Goal: Transaction & Acquisition: Purchase product/service

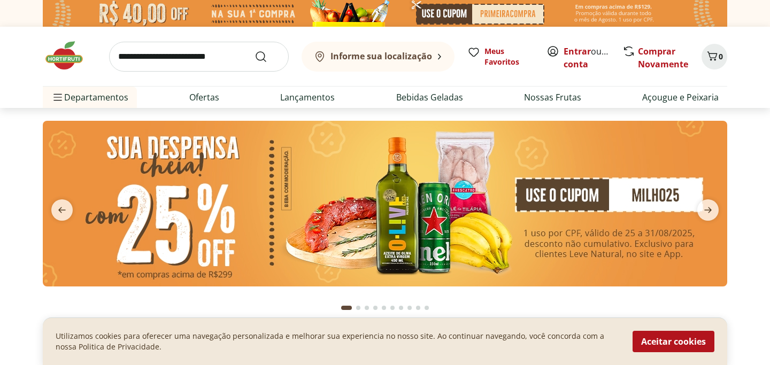
click at [356, 57] on b "Informe sua localização" at bounding box center [381, 56] width 102 height 12
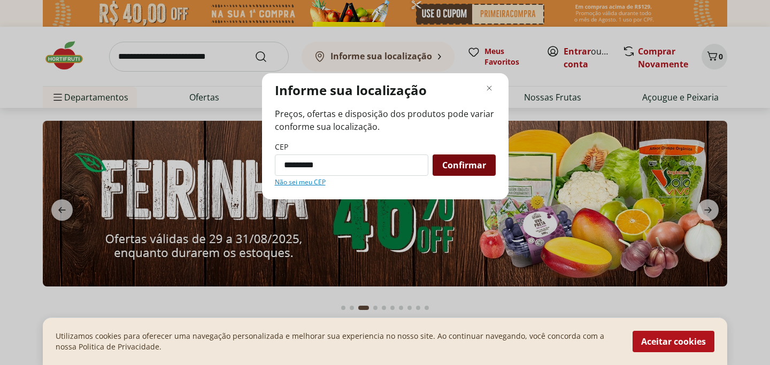
type input "*********"
click at [457, 167] on span "Confirmar" at bounding box center [464, 165] width 44 height 9
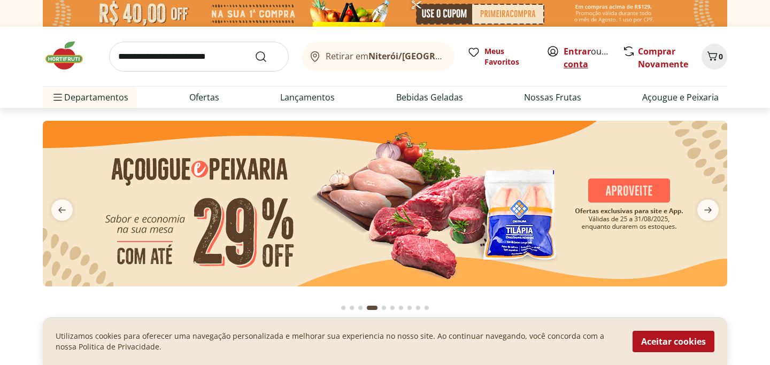
click at [578, 66] on link "Criar conta" at bounding box center [592, 57] width 59 height 25
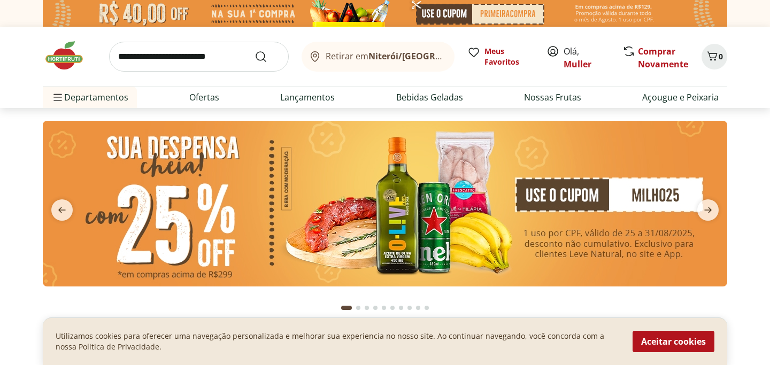
click at [446, 57] on icon at bounding box center [447, 57] width 3 height 0
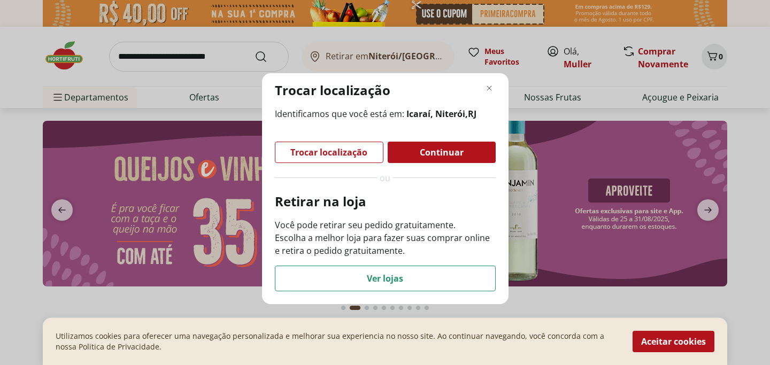
click at [420, 151] on span "Continuar" at bounding box center [442, 152] width 44 height 9
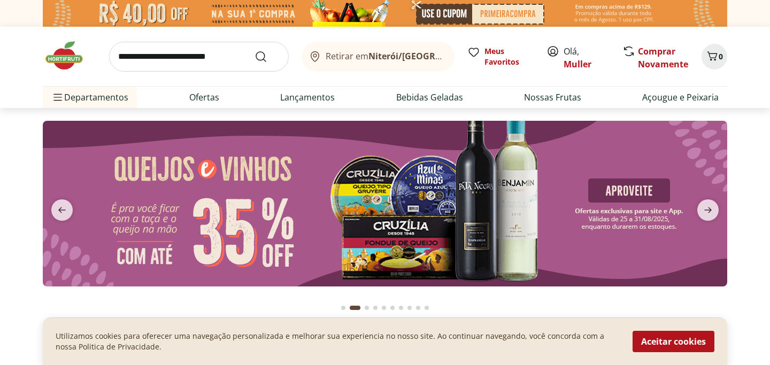
click at [374, 56] on span "Retirar em Niterói/RJ" at bounding box center [385, 56] width 118 height 10
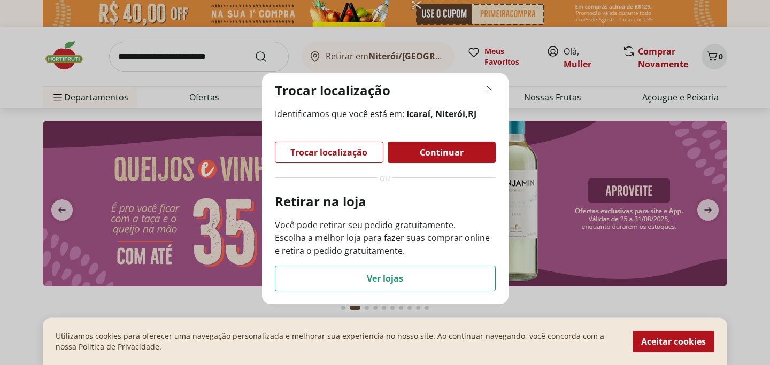
click at [374, 56] on div "Trocar localização Identificamos que você está em: Icaraí, Niterói , RJ Trocar …" at bounding box center [385, 182] width 770 height 365
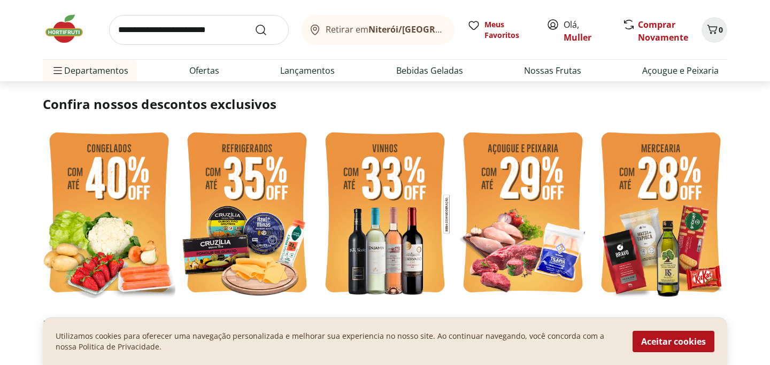
scroll to position [239, 0]
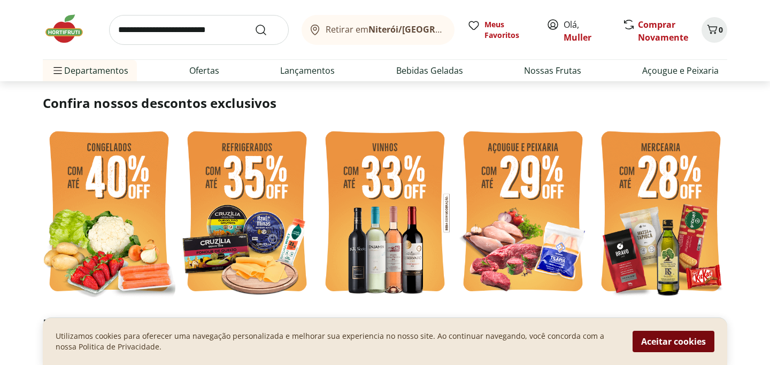
click at [653, 343] on button "Aceitar cookies" at bounding box center [673, 341] width 82 height 21
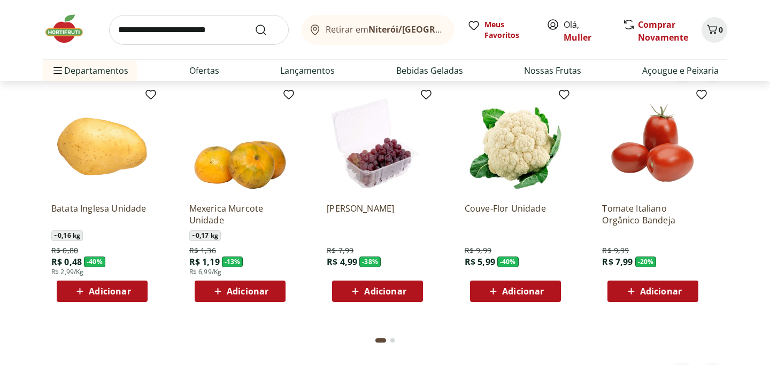
scroll to position [892, 0]
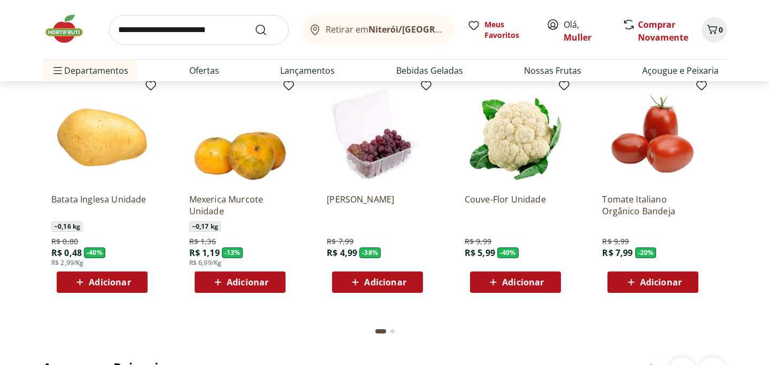
click at [515, 284] on span "Adicionar" at bounding box center [523, 282] width 42 height 9
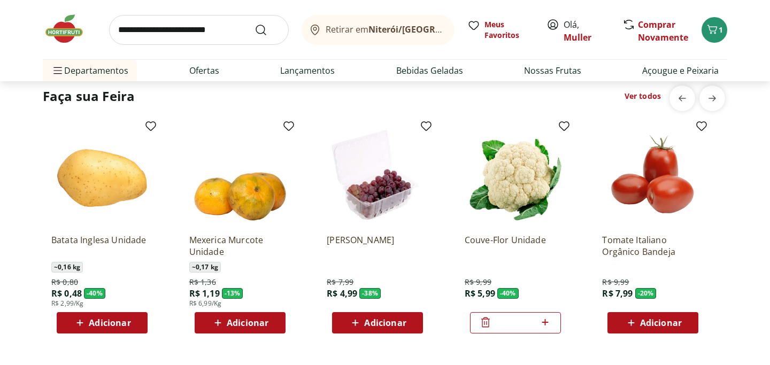
scroll to position [855, 0]
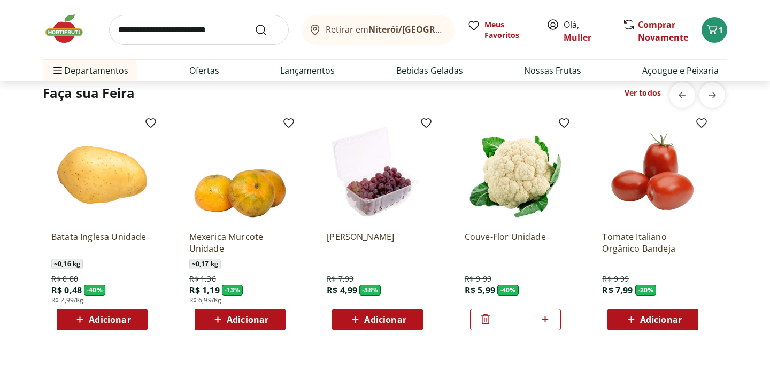
click at [637, 90] on link "Ver todos" at bounding box center [642, 93] width 36 height 11
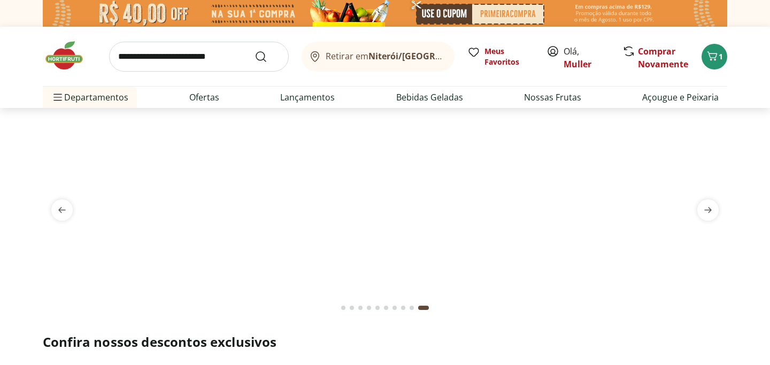
select select "**********"
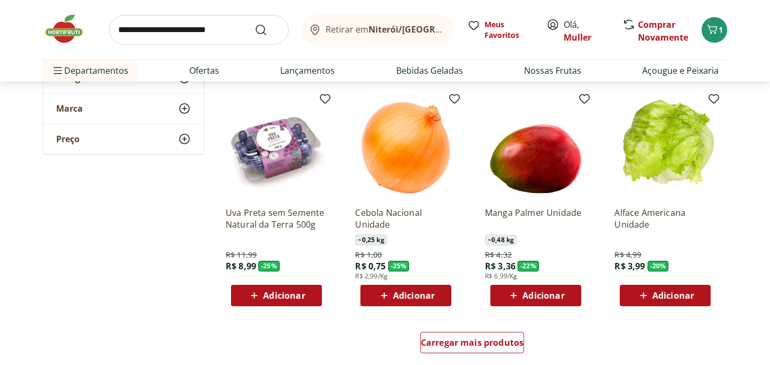
scroll to position [564, 0]
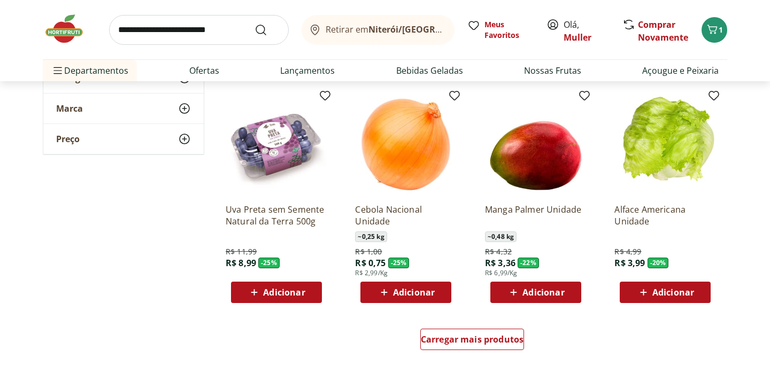
click at [387, 293] on icon at bounding box center [383, 292] width 13 height 13
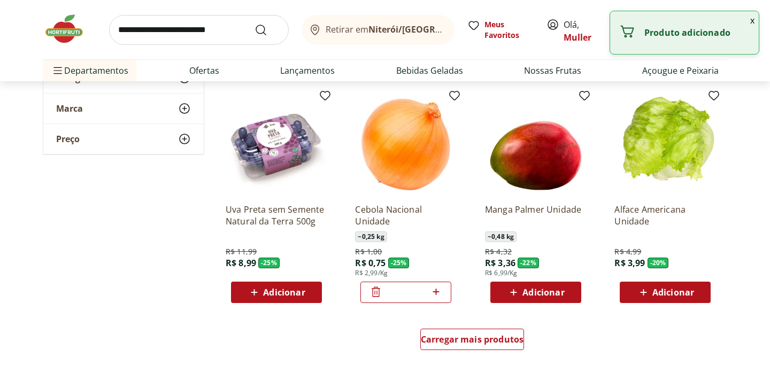
click at [437, 292] on icon at bounding box center [435, 292] width 6 height 6
type input "*"
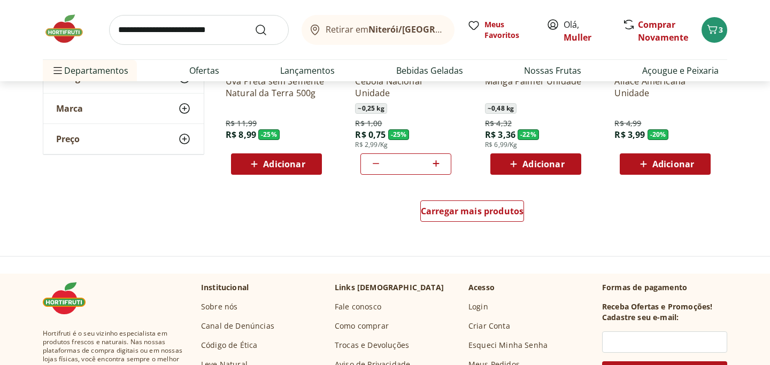
scroll to position [697, 0]
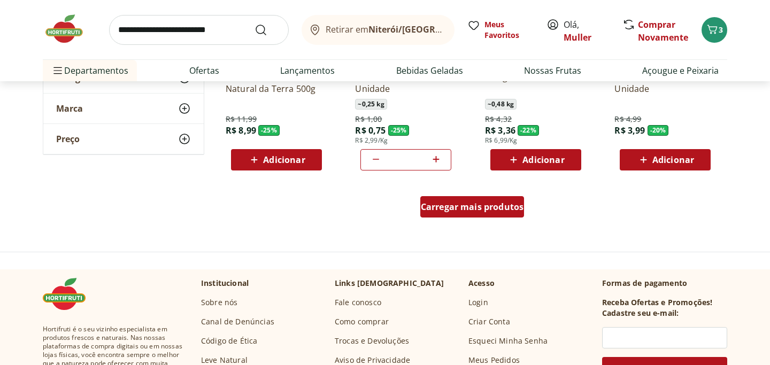
click at [483, 210] on span "Carregar mais produtos" at bounding box center [472, 207] width 103 height 9
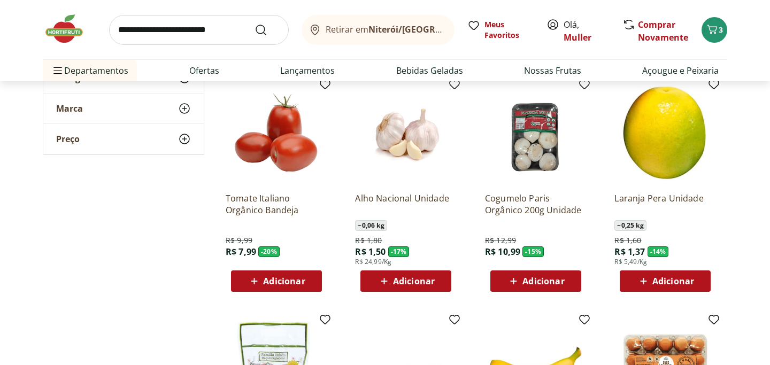
scroll to position [808, 0]
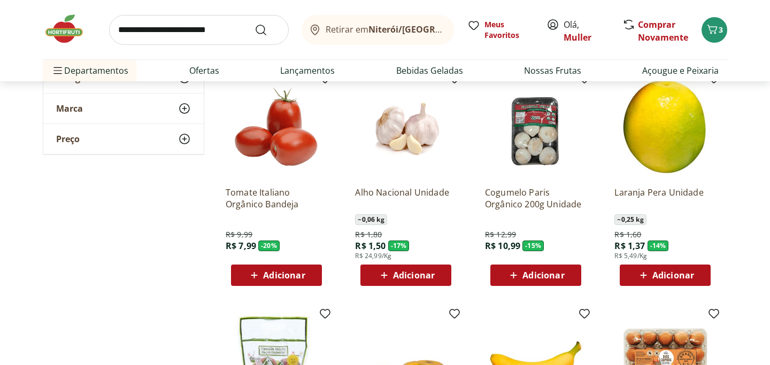
click at [398, 275] on span "Adicionar" at bounding box center [414, 275] width 42 height 9
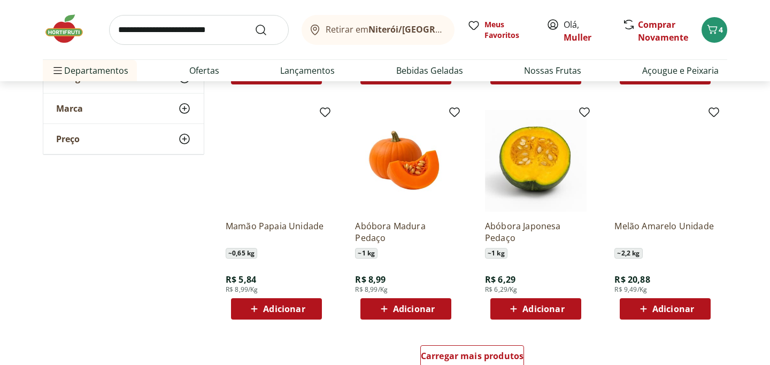
scroll to position [1247, 0]
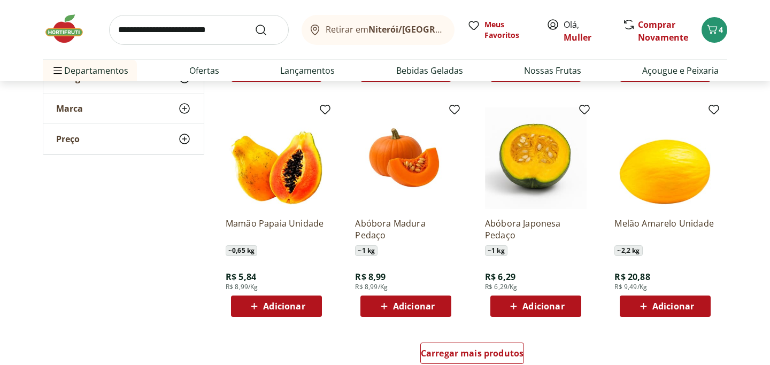
click at [537, 306] on span "Adicionar" at bounding box center [543, 306] width 42 height 9
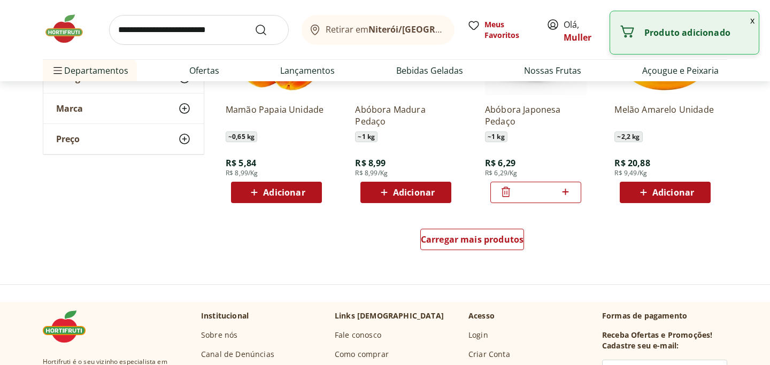
scroll to position [1363, 0]
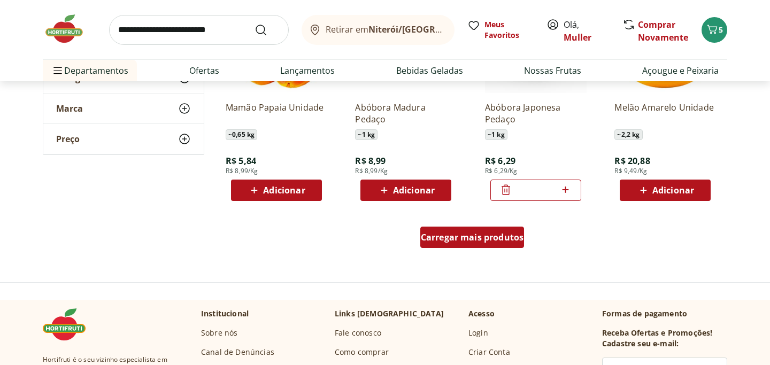
click at [484, 237] on span "Carregar mais produtos" at bounding box center [472, 237] width 103 height 9
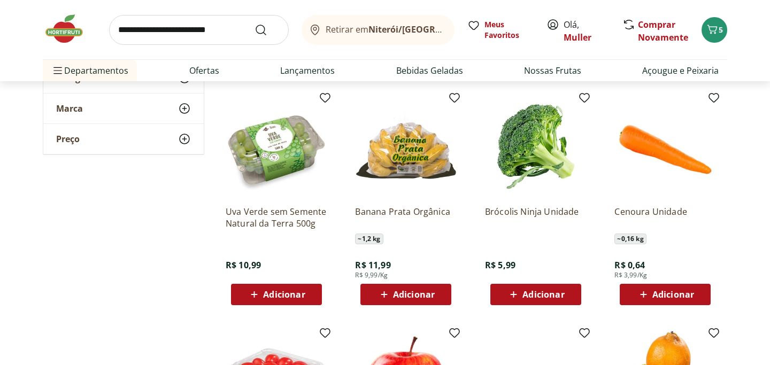
scroll to position [1488, 0]
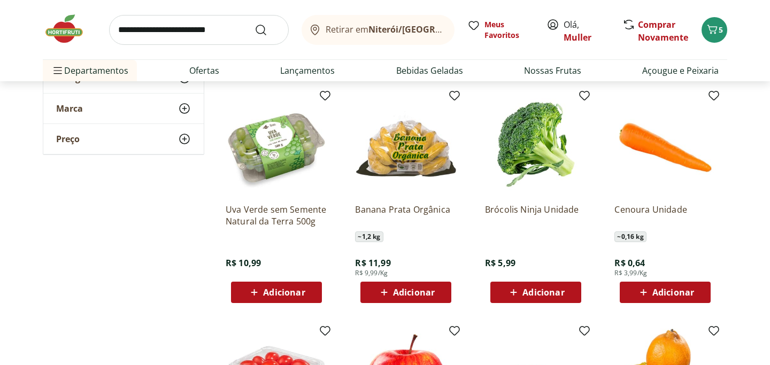
click at [667, 296] on span "Adicionar" at bounding box center [673, 292] width 42 height 9
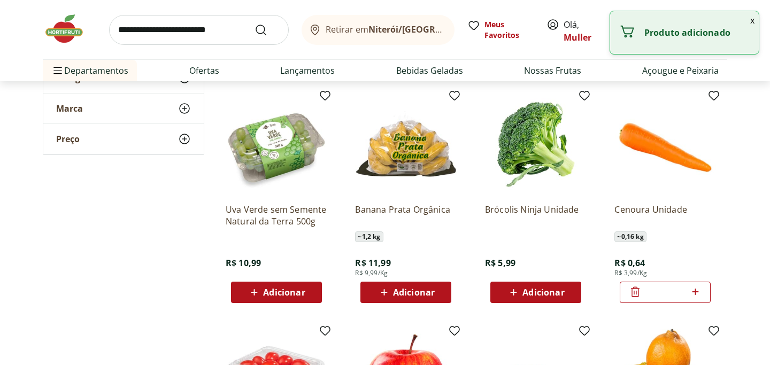
click at [695, 292] on icon at bounding box center [695, 292] width 6 height 6
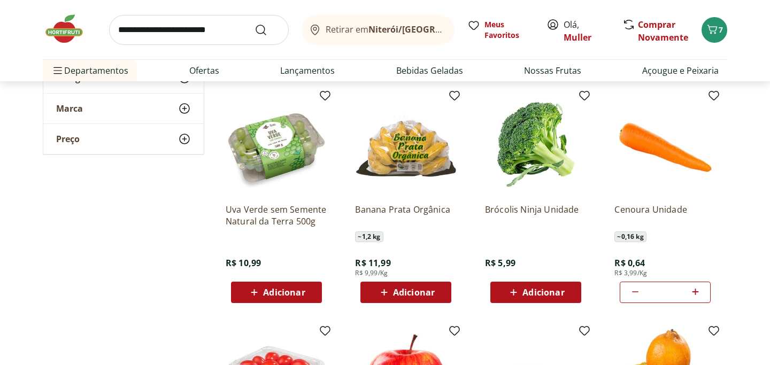
click at [699, 293] on icon at bounding box center [695, 291] width 13 height 13
type input "*"
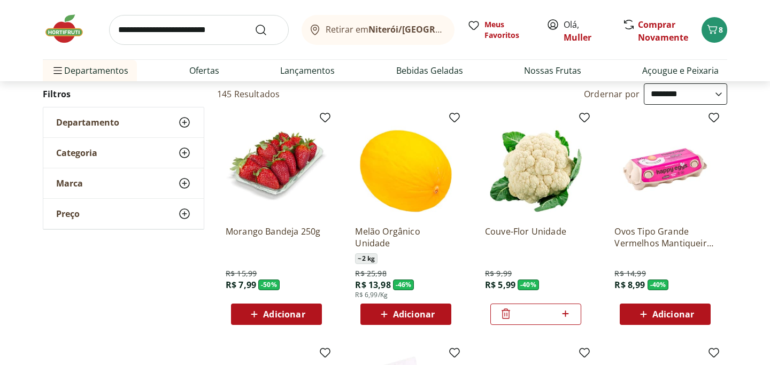
scroll to position [114, 0]
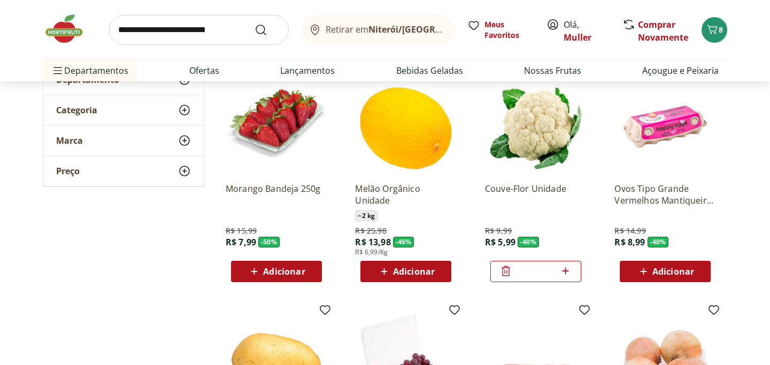
click at [505, 272] on icon at bounding box center [505, 271] width 9 height 10
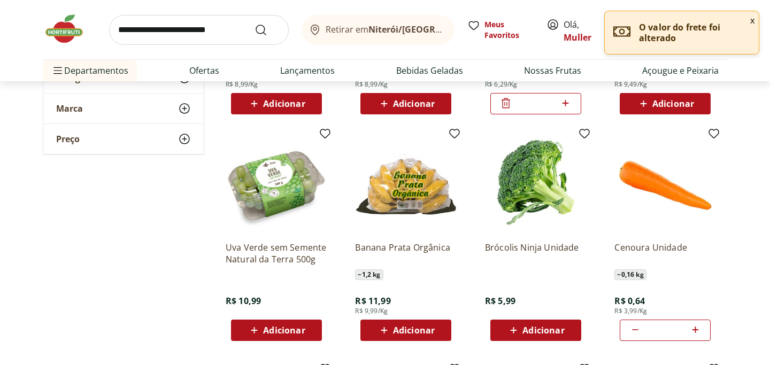
scroll to position [1454, 0]
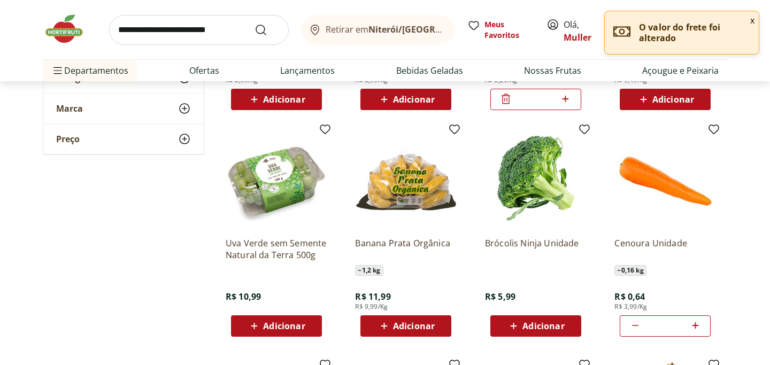
click at [522, 330] on span "Adicionar" at bounding box center [543, 326] width 42 height 9
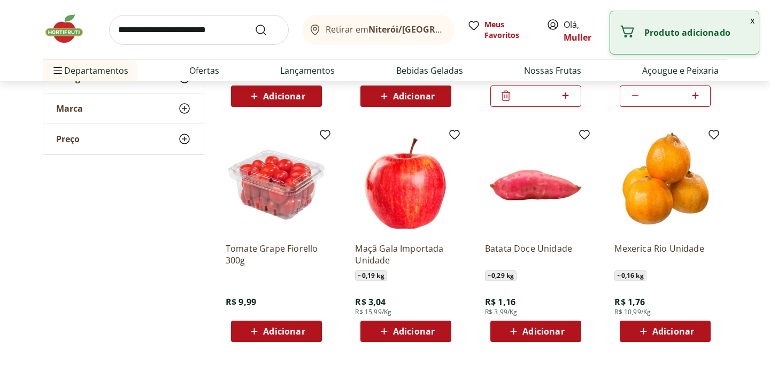
scroll to position [1688, 0]
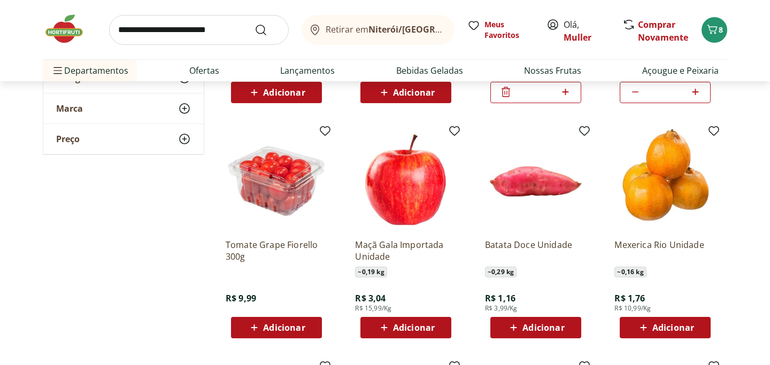
click at [272, 327] on span "Adicionar" at bounding box center [284, 327] width 42 height 9
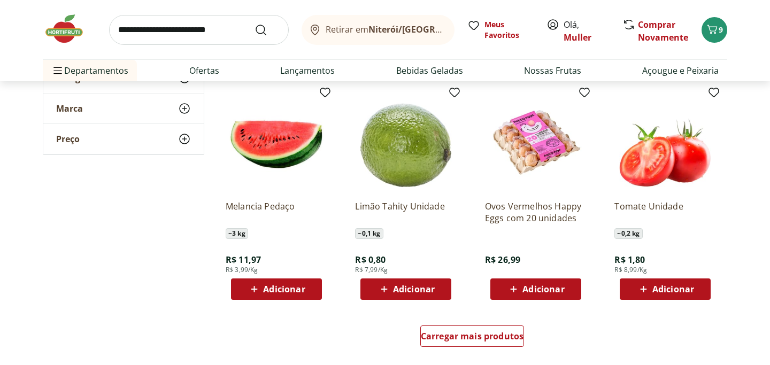
scroll to position [1963, 0]
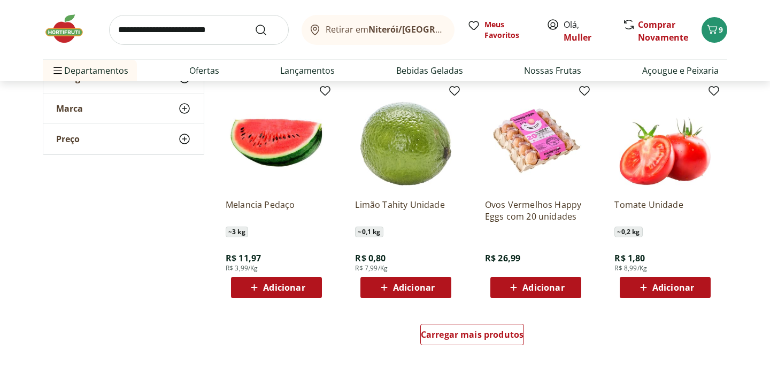
click at [411, 288] on span "Adicionar" at bounding box center [414, 287] width 42 height 9
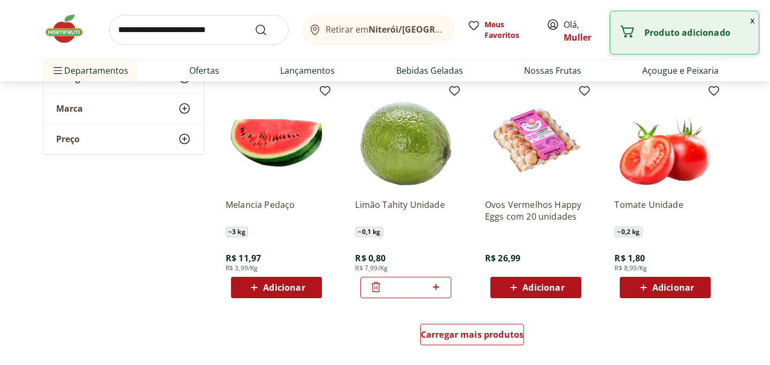
click at [436, 285] on icon at bounding box center [435, 287] width 13 height 13
type input "*"
click at [669, 288] on span "Adicionar" at bounding box center [673, 287] width 42 height 9
click at [697, 285] on icon at bounding box center [695, 287] width 13 height 13
type input "*"
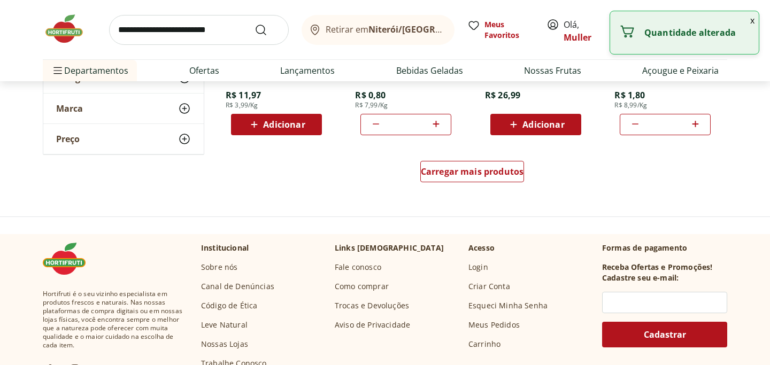
scroll to position [2146, 0]
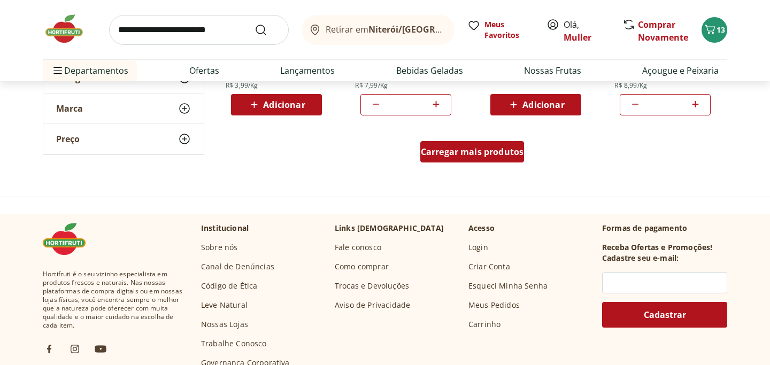
click at [450, 151] on span "Carregar mais produtos" at bounding box center [472, 152] width 103 height 9
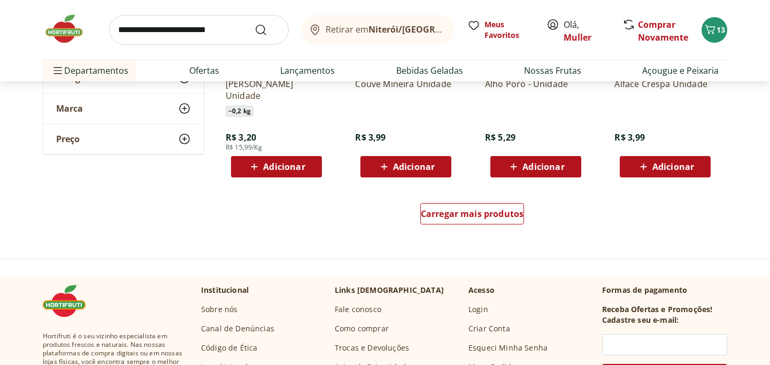
scroll to position [2784, 0]
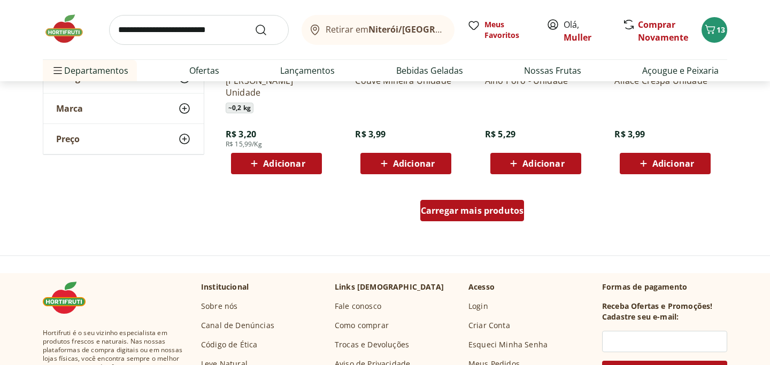
click at [445, 215] on span "Carregar mais produtos" at bounding box center [472, 210] width 103 height 9
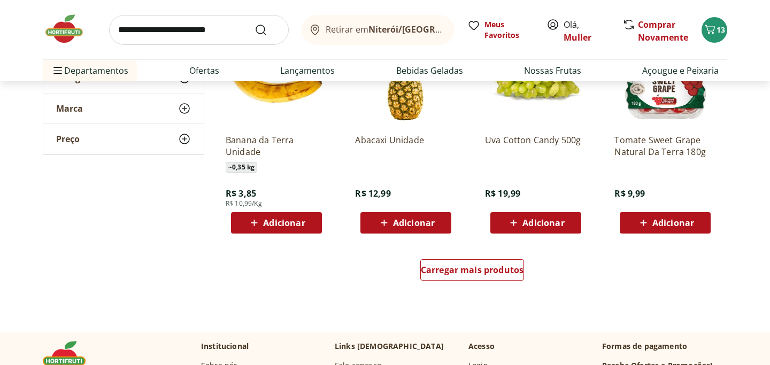
scroll to position [3444, 0]
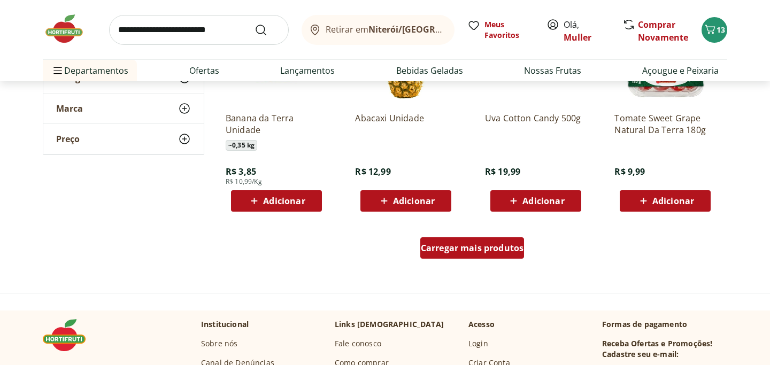
click at [460, 254] on div "Carregar mais produtos" at bounding box center [472, 247] width 104 height 21
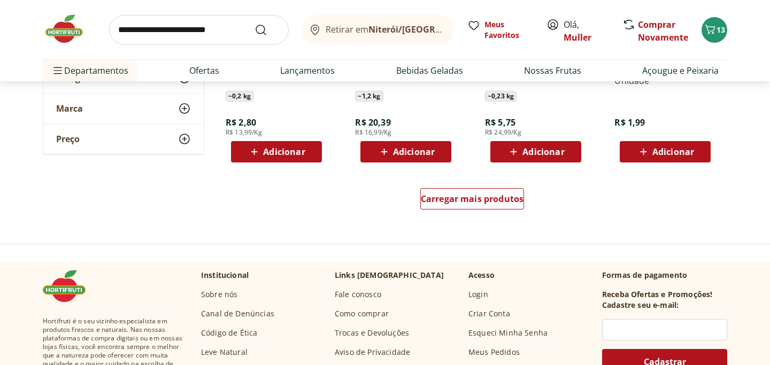
scroll to position [4212, 0]
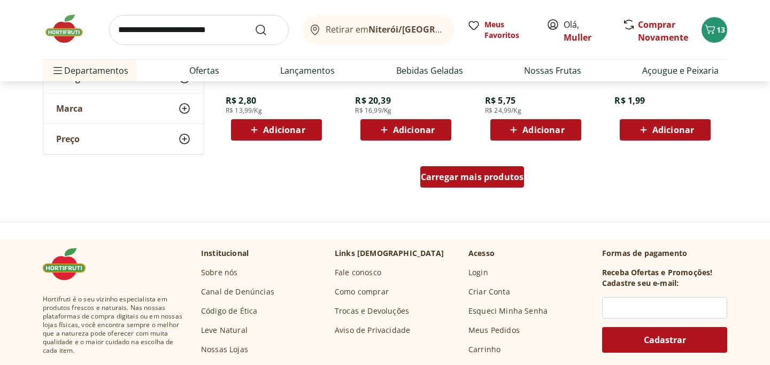
click at [449, 181] on span "Carregar mais produtos" at bounding box center [472, 177] width 103 height 9
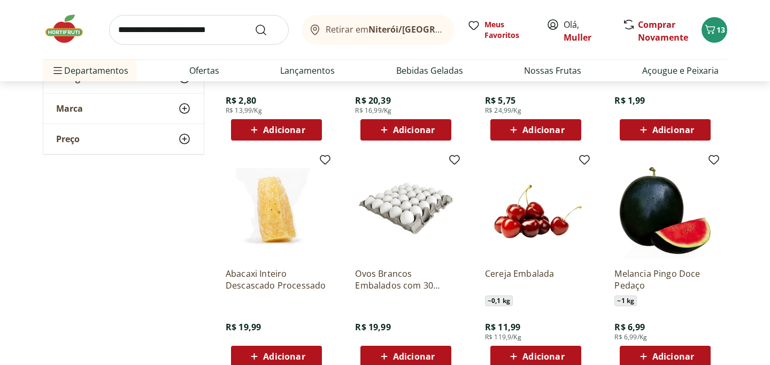
scroll to position [4307, 0]
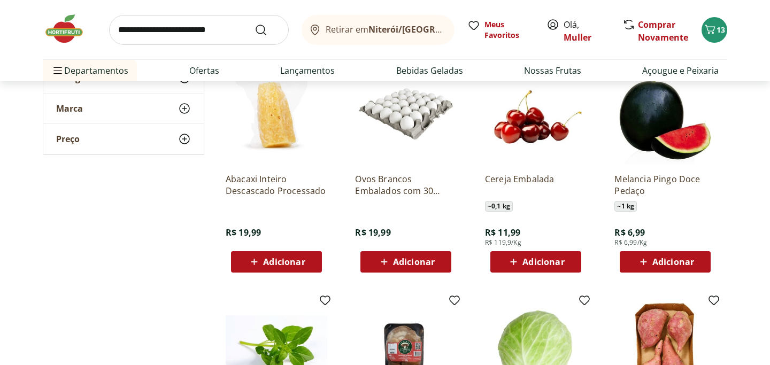
click at [267, 265] on span "Adicionar" at bounding box center [284, 262] width 42 height 9
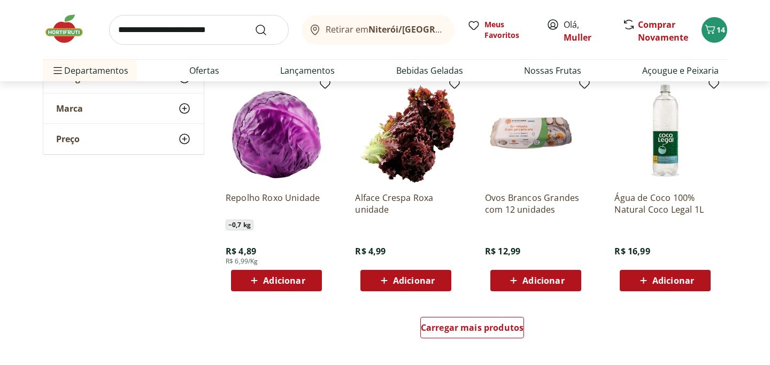
scroll to position [4802, 0]
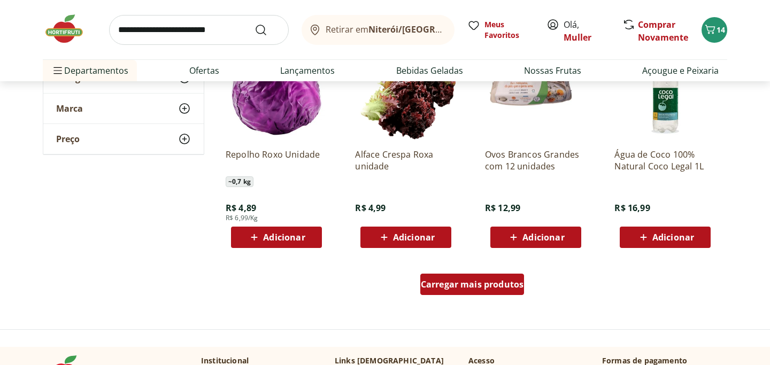
click at [455, 291] on div "Carregar mais produtos" at bounding box center [472, 284] width 104 height 21
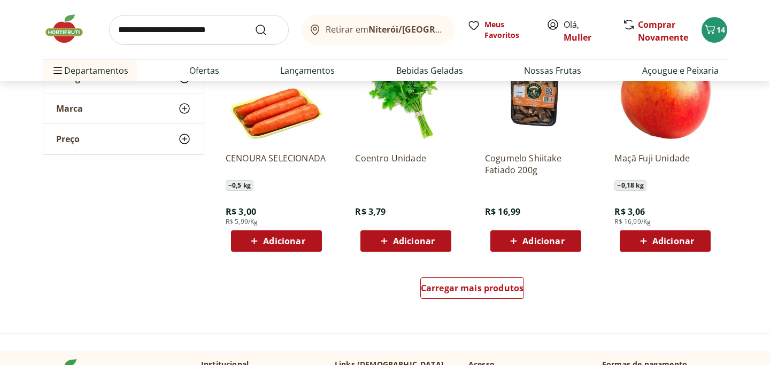
scroll to position [5513, 0]
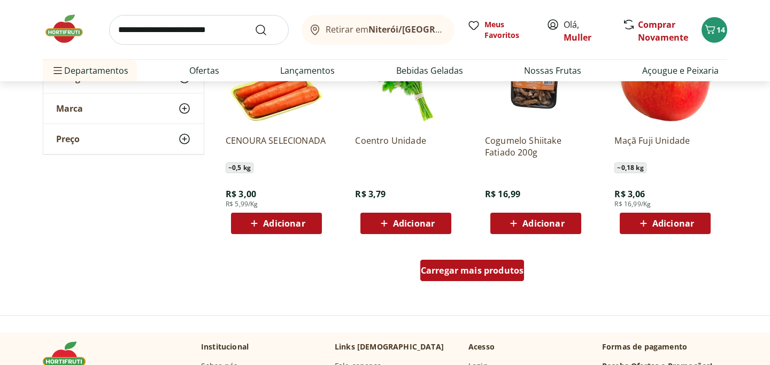
click at [438, 269] on span "Carregar mais produtos" at bounding box center [472, 270] width 103 height 9
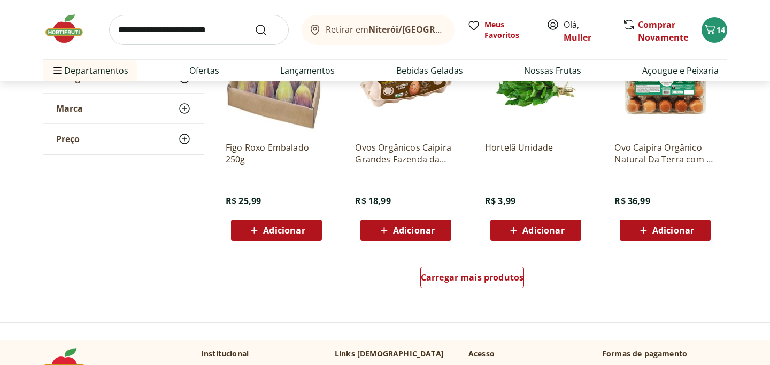
scroll to position [6207, 0]
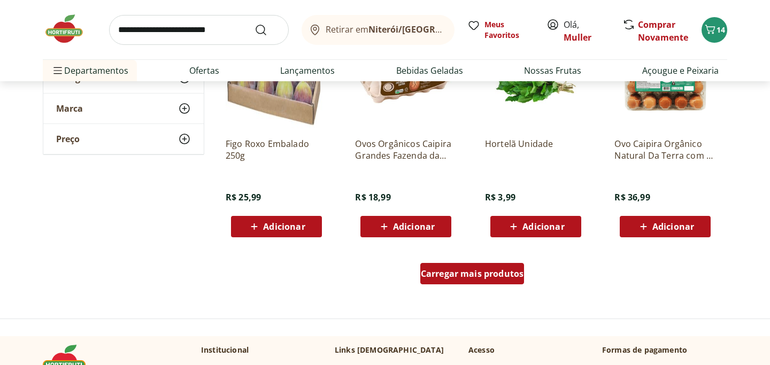
click at [465, 275] on span "Carregar mais produtos" at bounding box center [472, 273] width 103 height 9
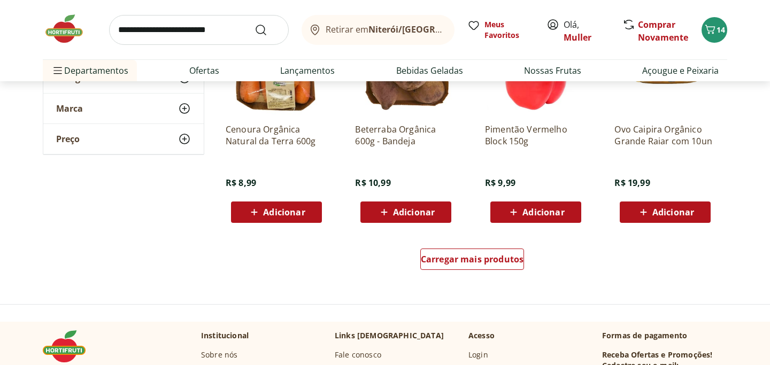
scroll to position [6926, 0]
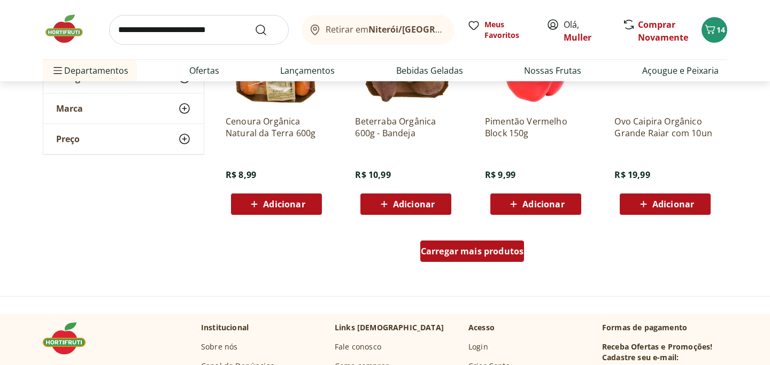
click at [437, 252] on span "Carregar mais produtos" at bounding box center [472, 251] width 103 height 9
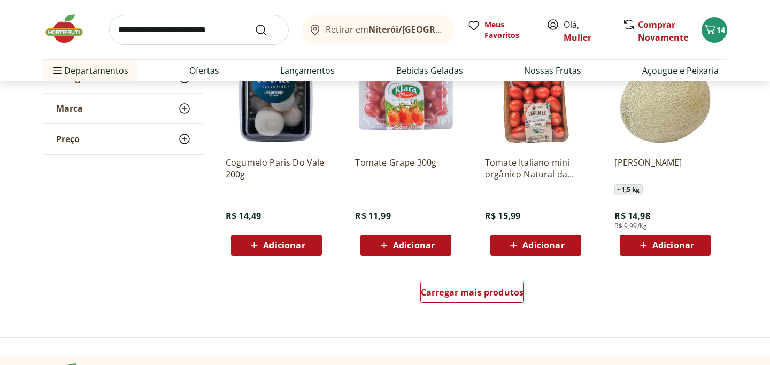
scroll to position [7599, 0]
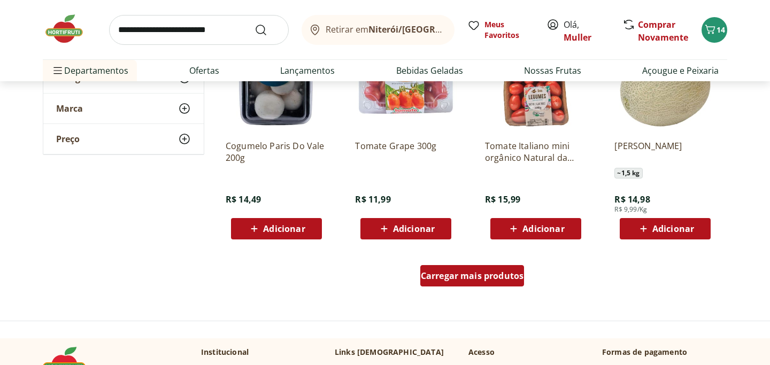
click at [459, 284] on div "Carregar mais produtos" at bounding box center [472, 275] width 104 height 21
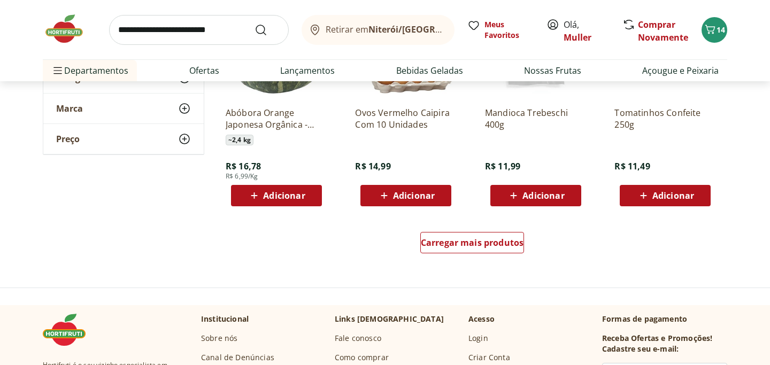
scroll to position [8347, 0]
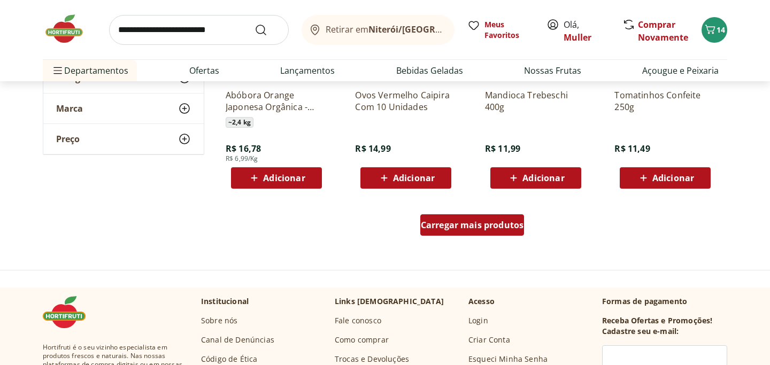
click at [452, 229] on span "Carregar mais produtos" at bounding box center [472, 225] width 103 height 9
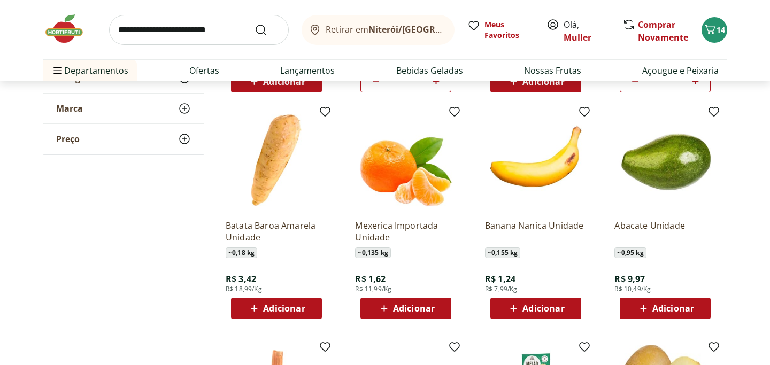
scroll to position [1566, 0]
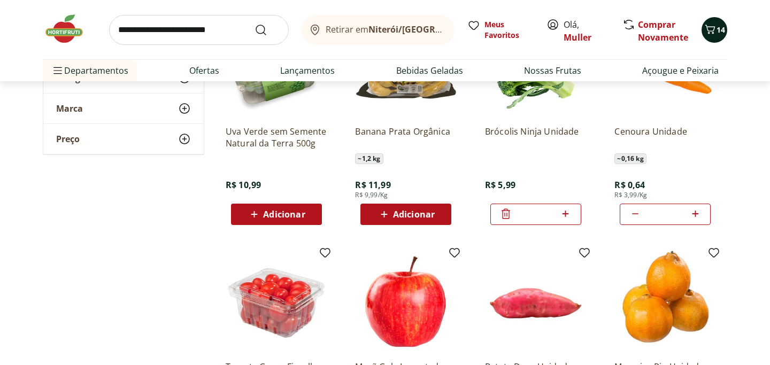
click at [717, 29] on span "14" at bounding box center [720, 30] width 9 height 10
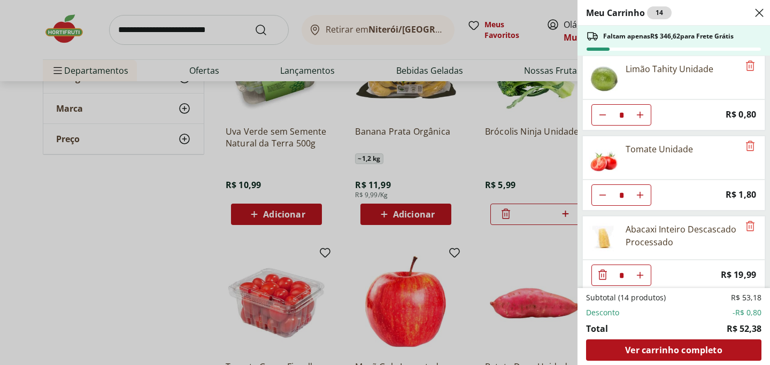
scroll to position [493, 0]
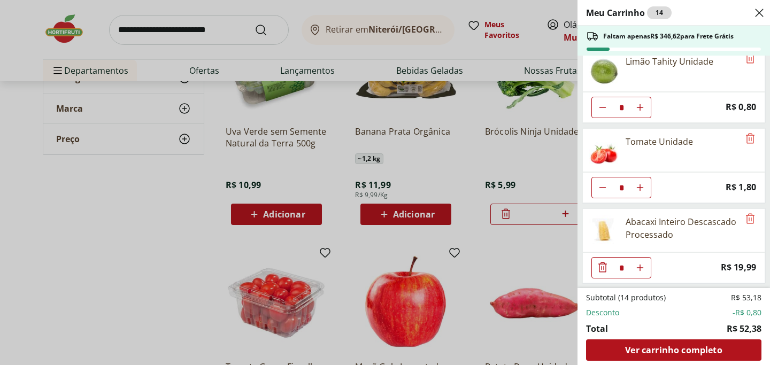
click at [545, 7] on div "Meu Carrinho 14 Faltam apenas R$ 346,62 para Frete Grátis Cebola Nacional Unida…" at bounding box center [385, 182] width 770 height 365
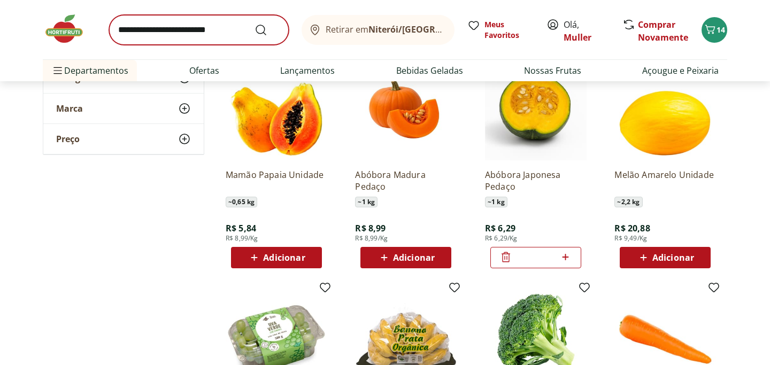
scroll to position [1280, 0]
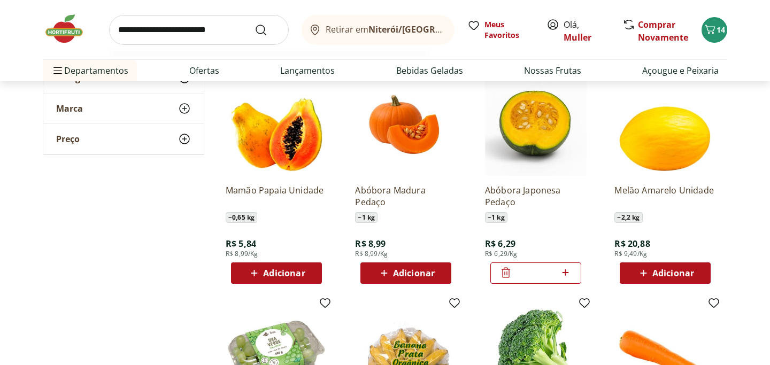
click at [213, 24] on input "search" at bounding box center [199, 30] width 180 height 30
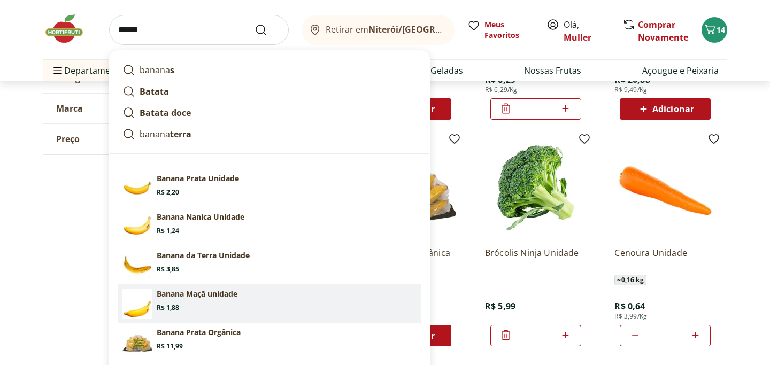
scroll to position [1446, 0]
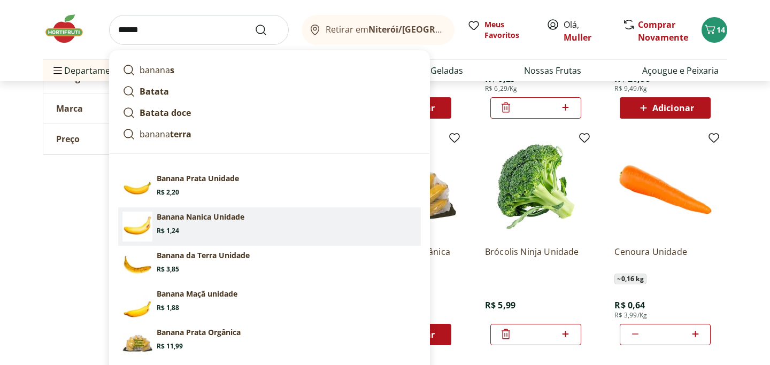
click at [187, 222] on section "Banana Nanica Unidade Price: R$ 1,24" at bounding box center [287, 224] width 260 height 24
type input "**********"
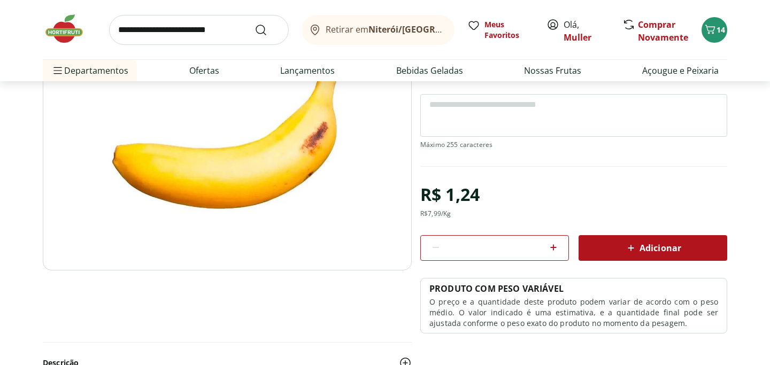
scroll to position [133, 0]
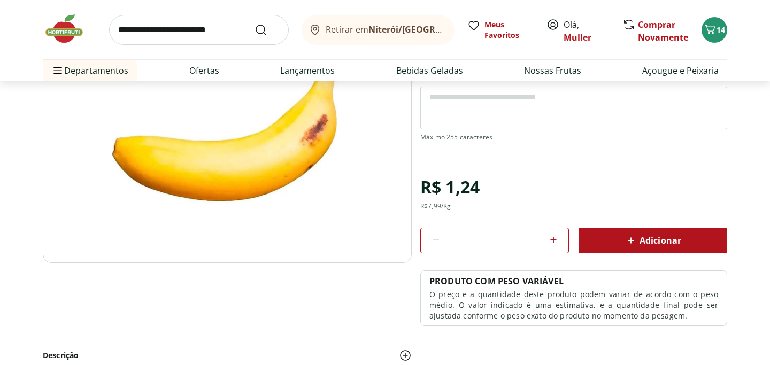
click at [557, 239] on icon at bounding box center [553, 240] width 13 height 13
type input "*"
click at [634, 236] on icon at bounding box center [630, 240] width 13 height 13
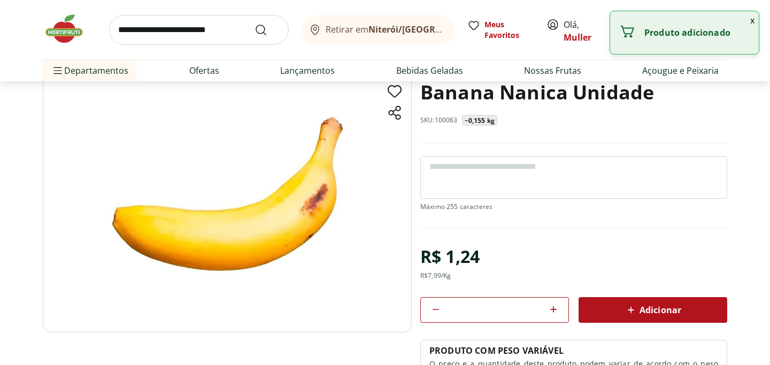
scroll to position [0, 0]
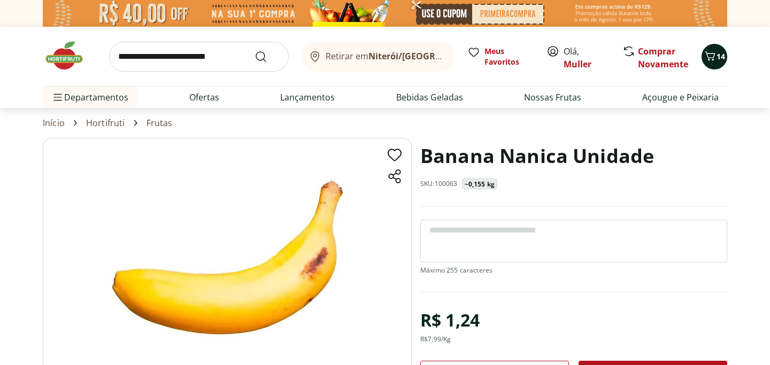
click at [715, 60] on icon "Carrinho" at bounding box center [710, 56] width 13 height 13
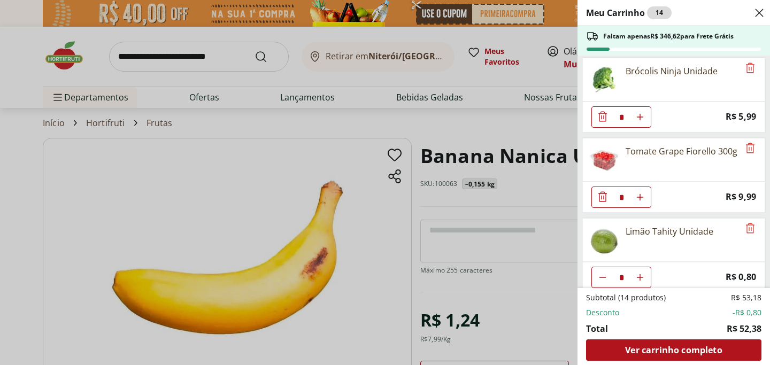
scroll to position [493, 0]
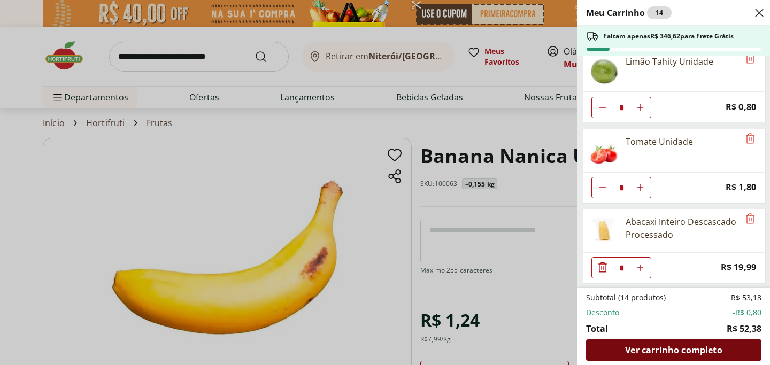
click at [668, 349] on span "Ver carrinho completo" at bounding box center [673, 350] width 97 height 9
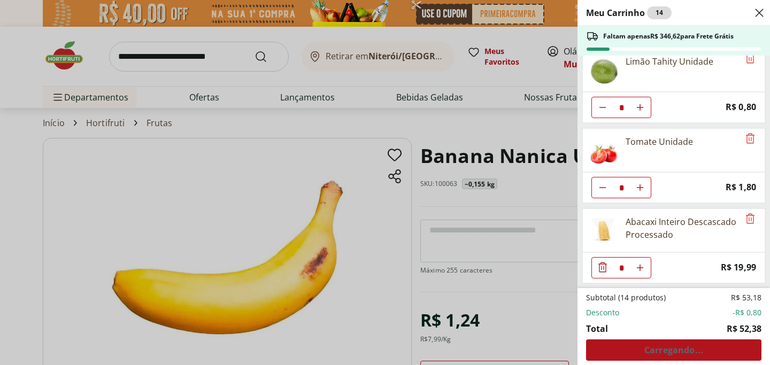
click at [490, 246] on div "Meu Carrinho 14 Faltam apenas R$ 346,62 para Frete Grátis Cebola Nacional Unida…" at bounding box center [385, 182] width 770 height 365
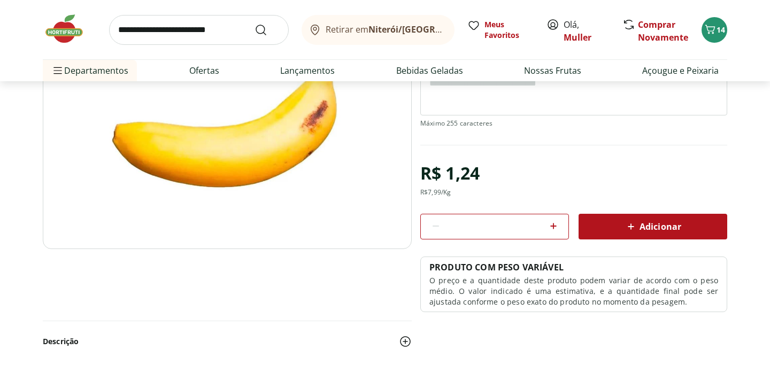
scroll to position [148, 0]
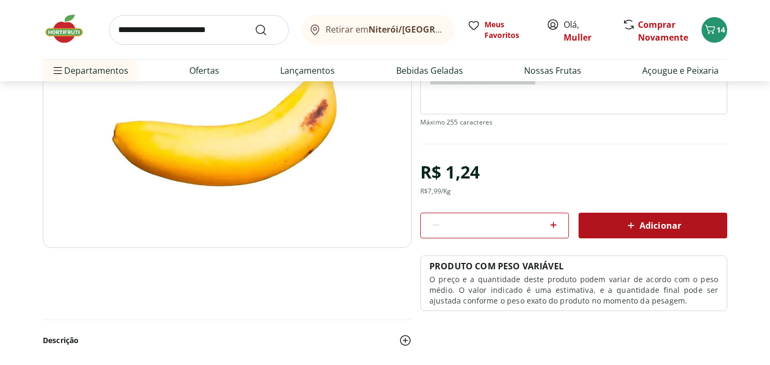
click at [556, 222] on icon at bounding box center [553, 225] width 13 height 13
type input "*"
click at [638, 217] on div "Adicionar" at bounding box center [653, 225] width 132 height 19
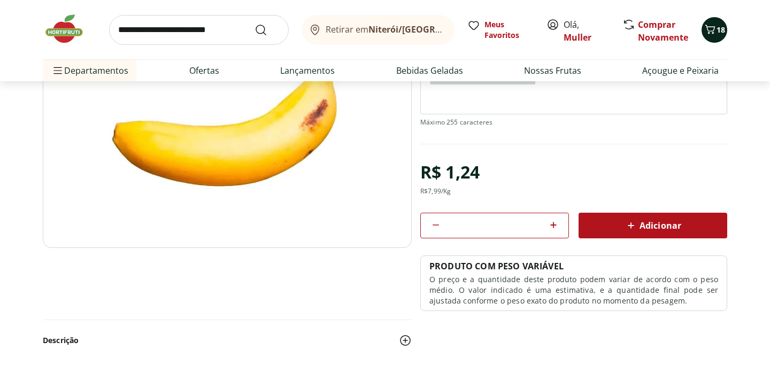
click at [712, 32] on icon "Carrinho" at bounding box center [710, 29] width 10 height 9
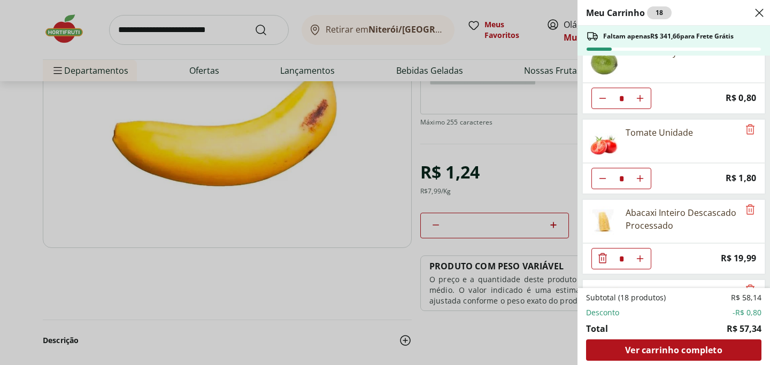
scroll to position [574, 0]
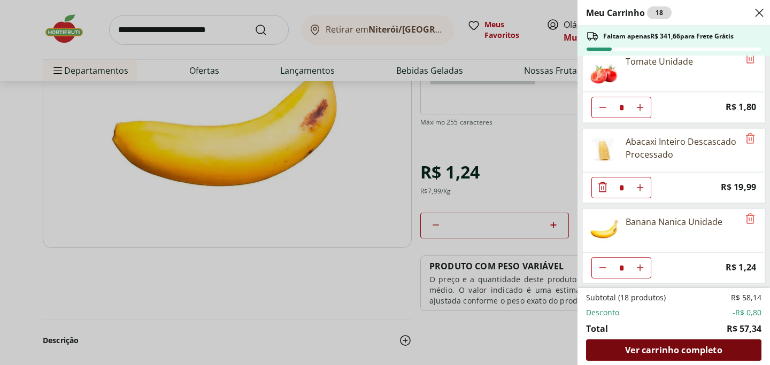
click at [666, 354] on span "Ver carrinho completo" at bounding box center [673, 350] width 97 height 9
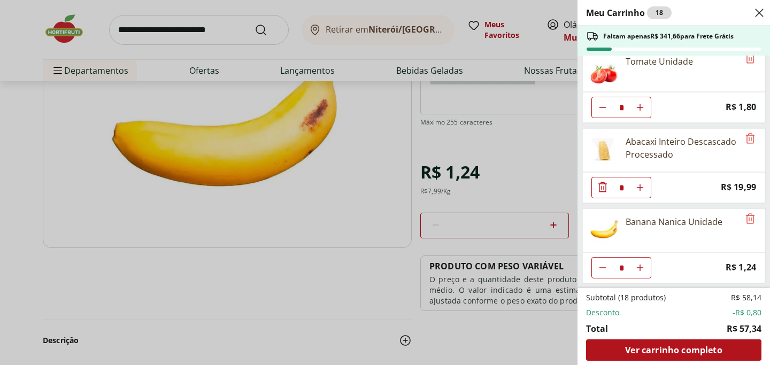
click at [760, 7] on icon "Close" at bounding box center [759, 12] width 13 height 13
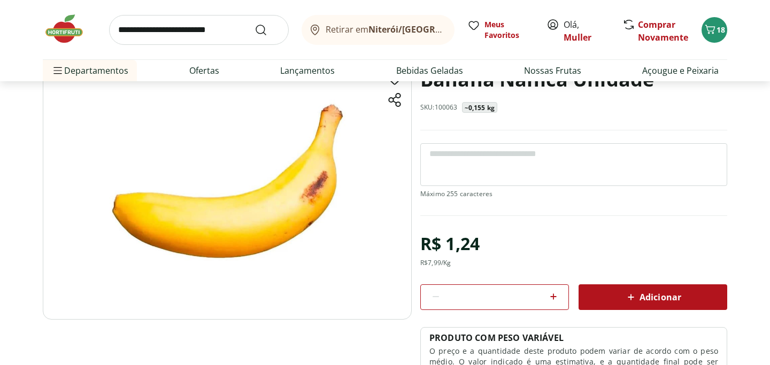
scroll to position [0, 0]
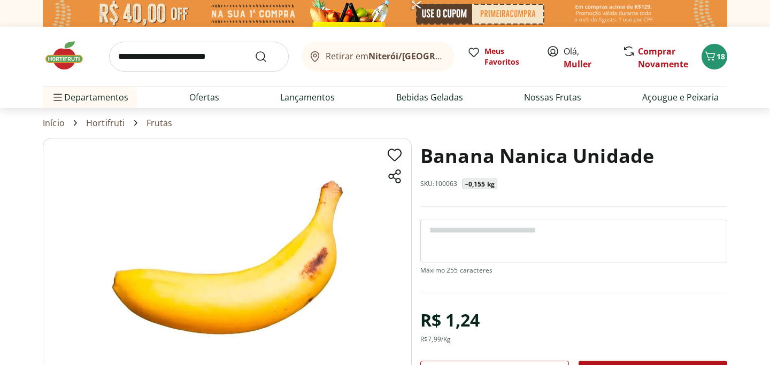
click at [181, 66] on input "search" at bounding box center [199, 57] width 180 height 30
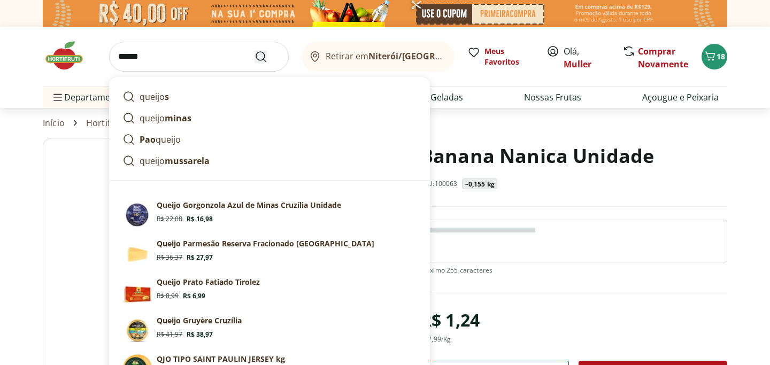
type input "******"
click at [259, 58] on icon "Submit Search" at bounding box center [260, 56] width 13 height 13
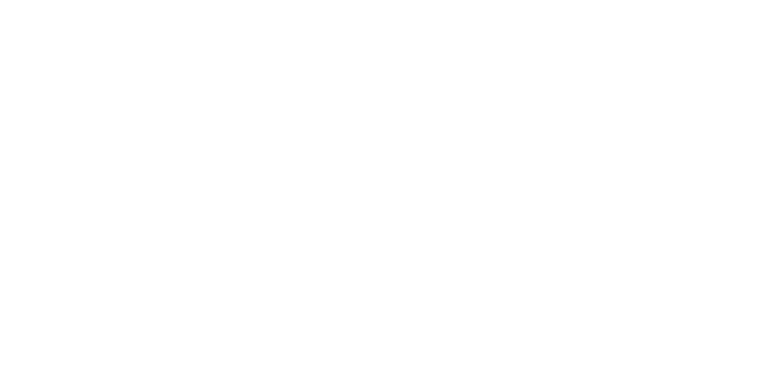
select select "**********"
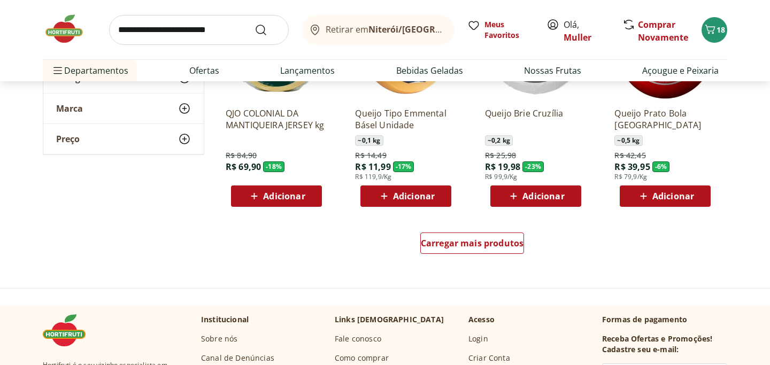
scroll to position [700, 0]
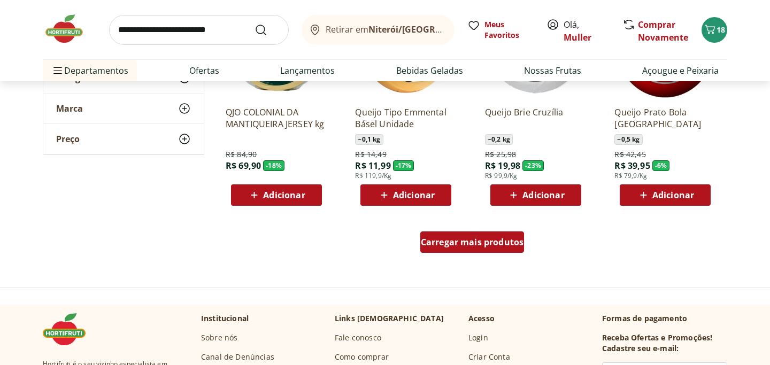
click at [460, 248] on div "Carregar mais produtos" at bounding box center [472, 241] width 104 height 21
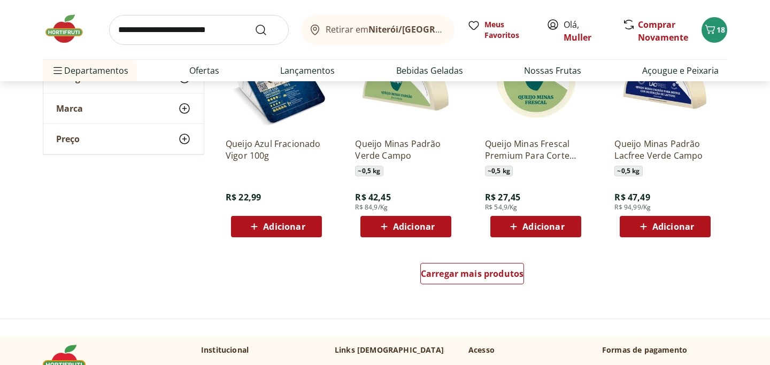
scroll to position [1367, 0]
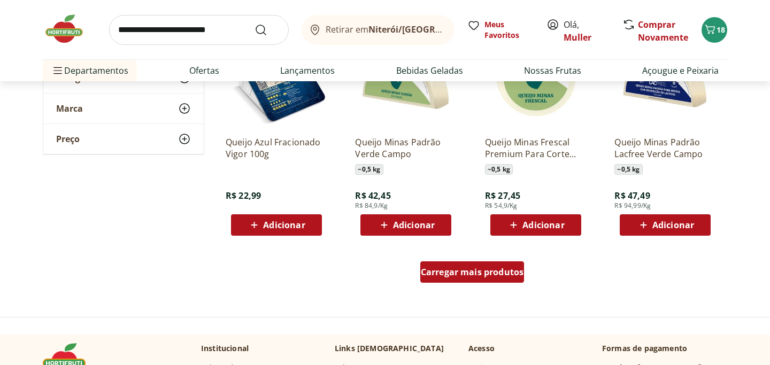
click at [463, 268] on span "Carregar mais produtos" at bounding box center [472, 272] width 103 height 9
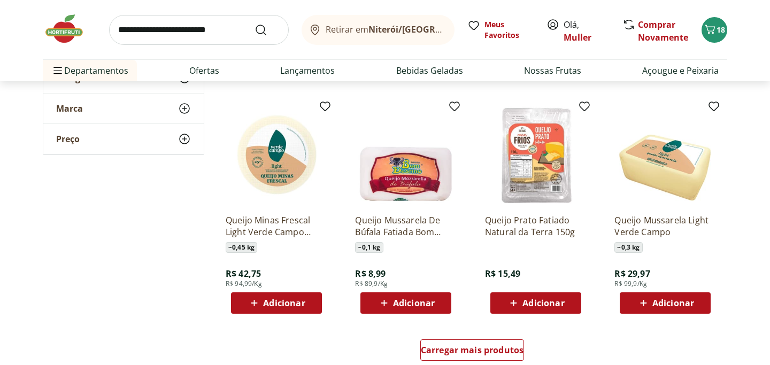
scroll to position [1989, 0]
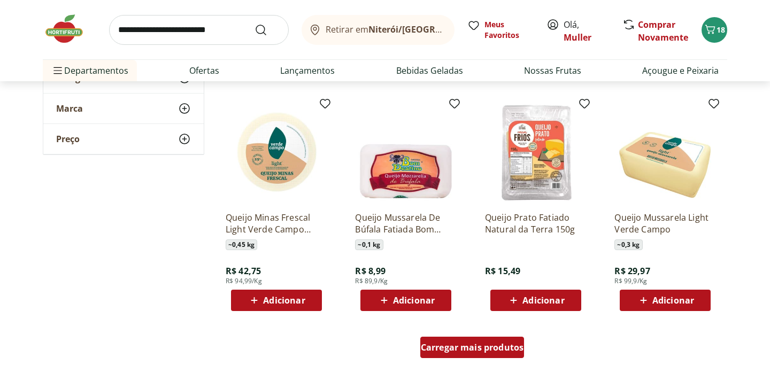
click at [472, 349] on span "Carregar mais produtos" at bounding box center [472, 347] width 103 height 9
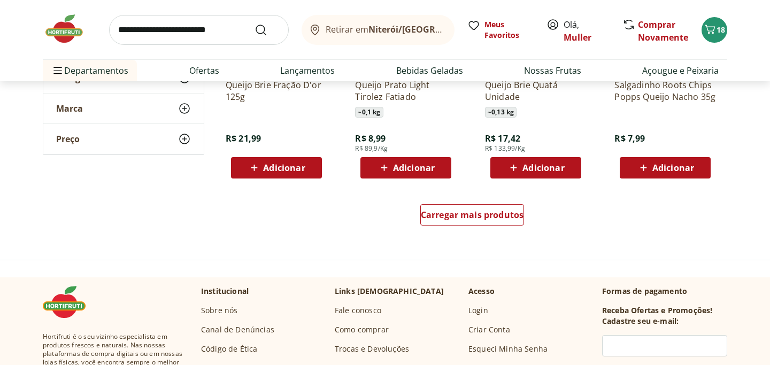
scroll to position [2823, 0]
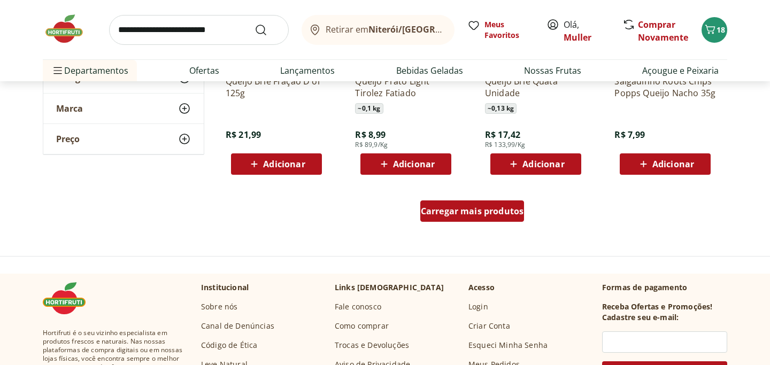
click at [457, 210] on span "Carregar mais produtos" at bounding box center [472, 211] width 103 height 9
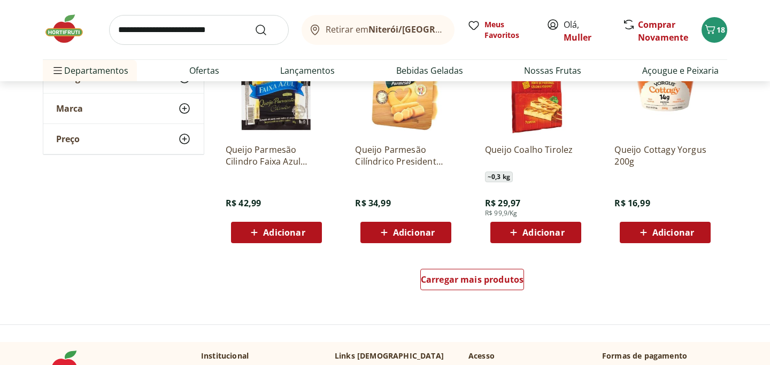
scroll to position [3455, 0]
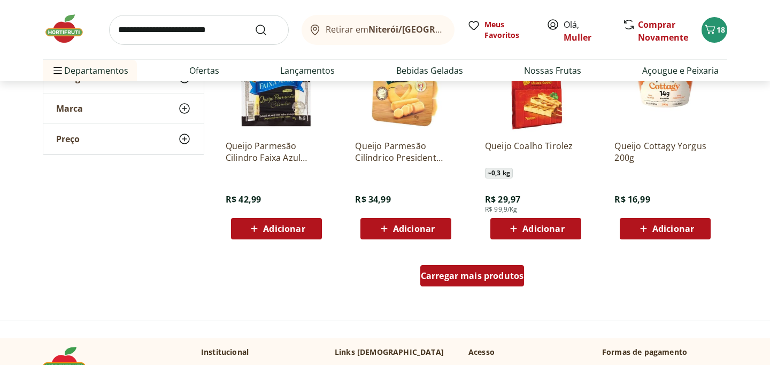
click at [450, 275] on span "Carregar mais produtos" at bounding box center [472, 276] width 103 height 9
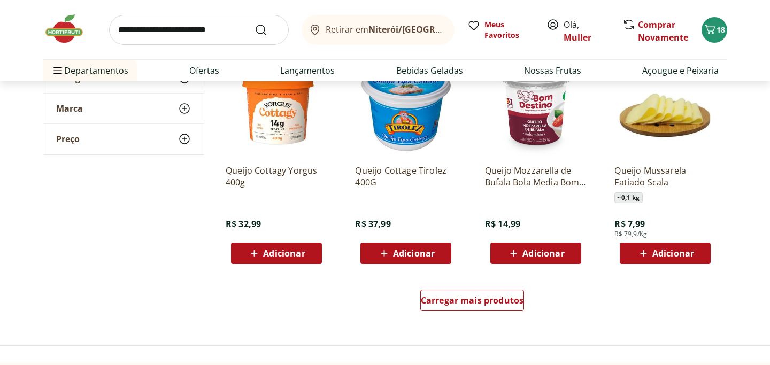
scroll to position [4132, 0]
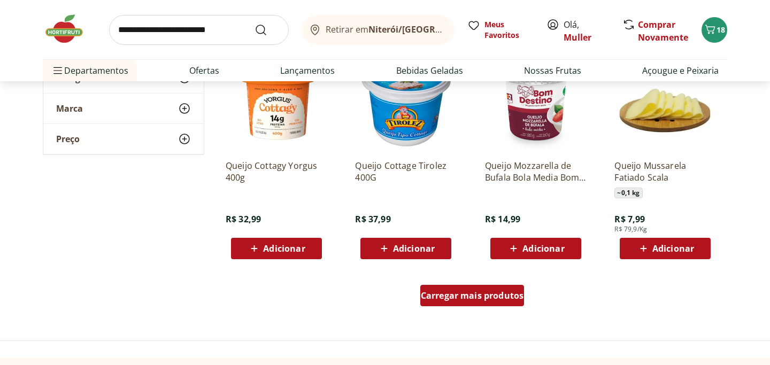
click at [481, 296] on span "Carregar mais produtos" at bounding box center [472, 295] width 103 height 9
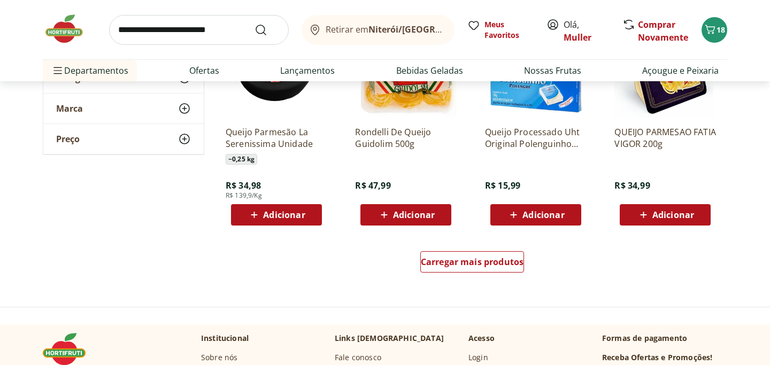
scroll to position [4878, 0]
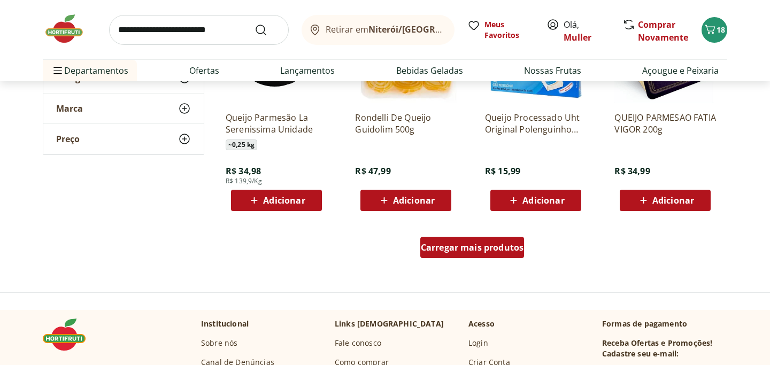
click at [469, 248] on span "Carregar mais produtos" at bounding box center [472, 247] width 103 height 9
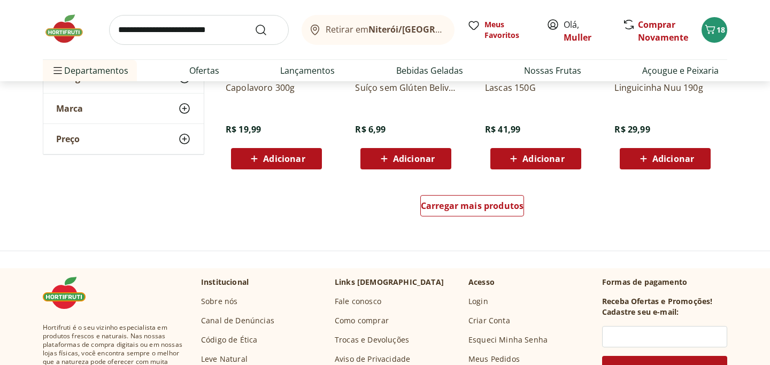
scroll to position [5623, 0]
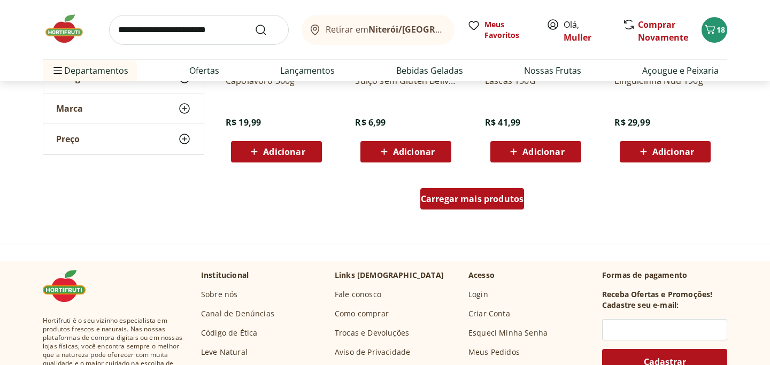
click at [460, 199] on span "Carregar mais produtos" at bounding box center [472, 199] width 103 height 9
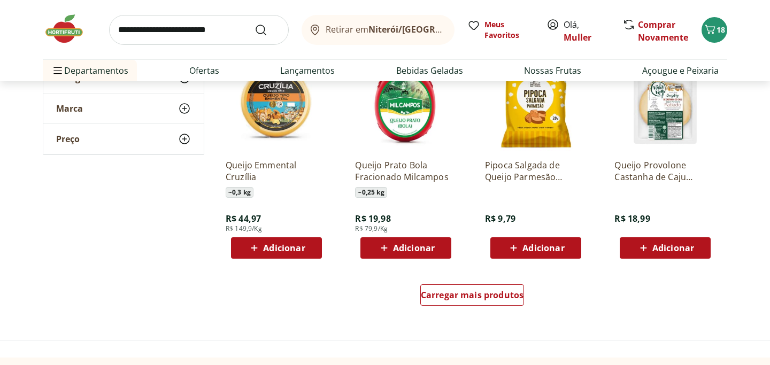
scroll to position [6227, 0]
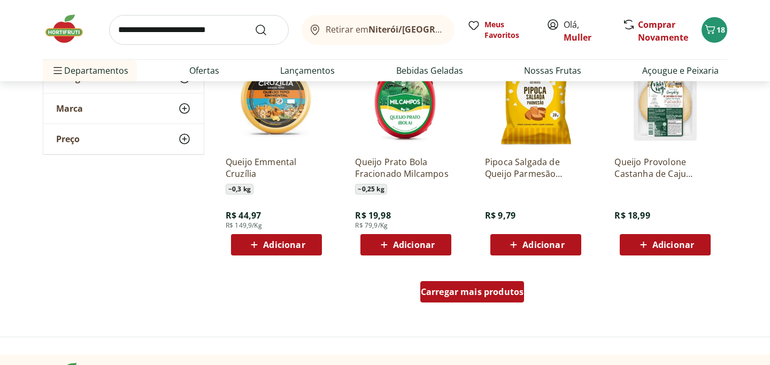
click at [445, 288] on span "Carregar mais produtos" at bounding box center [472, 292] width 103 height 9
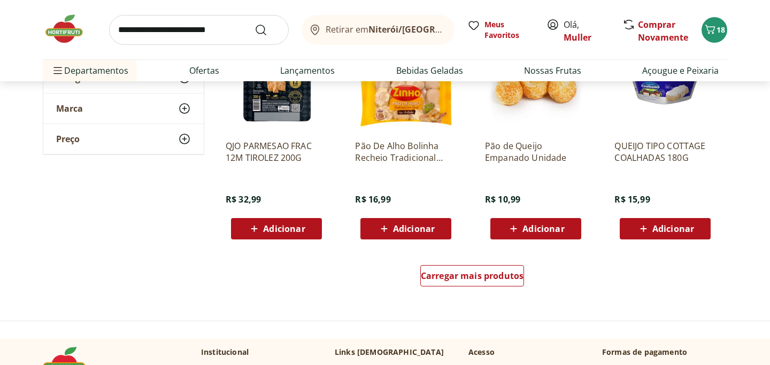
scroll to position [6941, 0]
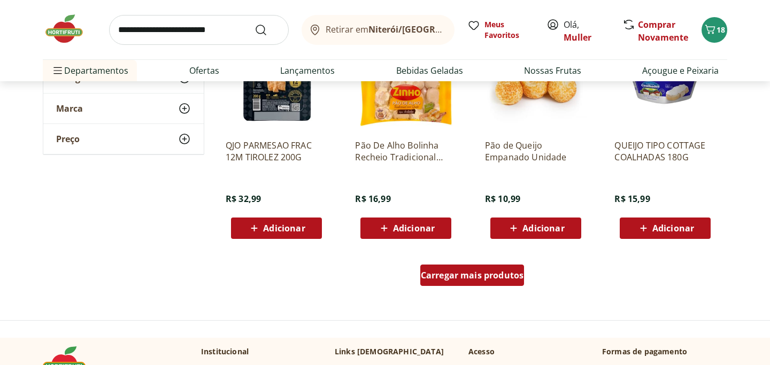
click at [453, 279] on span "Carregar mais produtos" at bounding box center [472, 275] width 103 height 9
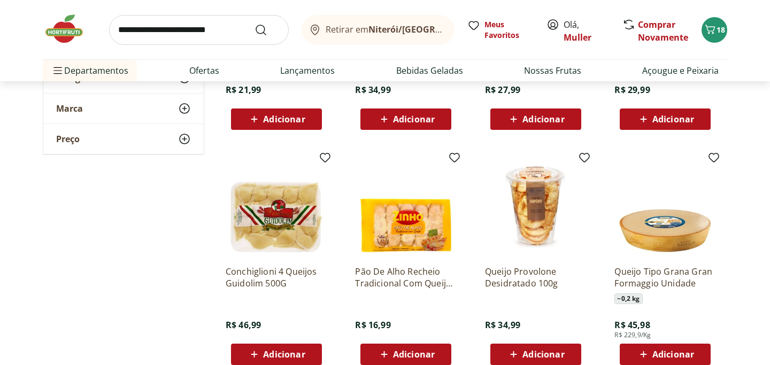
scroll to position [6042, 0]
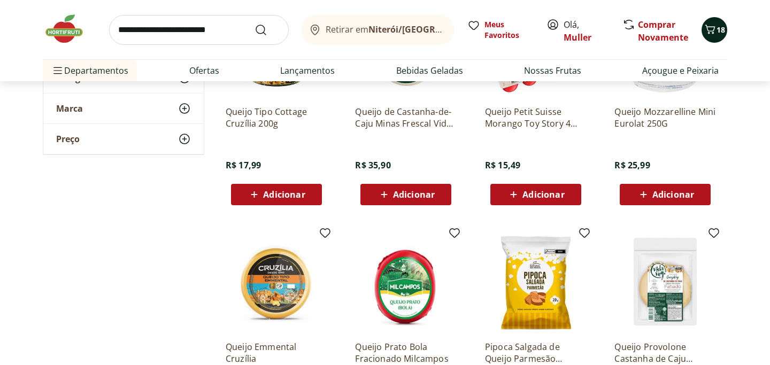
click at [710, 34] on icon "Carrinho" at bounding box center [710, 29] width 13 height 13
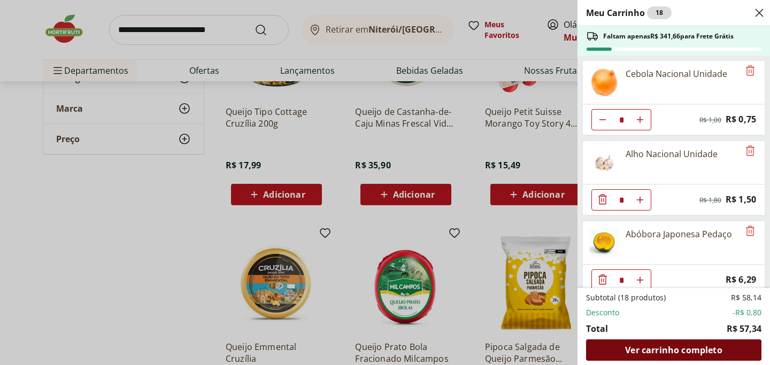
click at [623, 352] on div "Ver carrinho completo" at bounding box center [673, 349] width 175 height 21
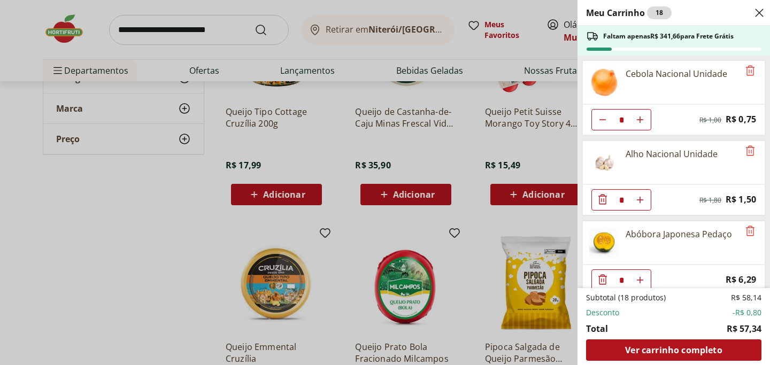
click at [761, 10] on use "Close" at bounding box center [759, 12] width 13 height 13
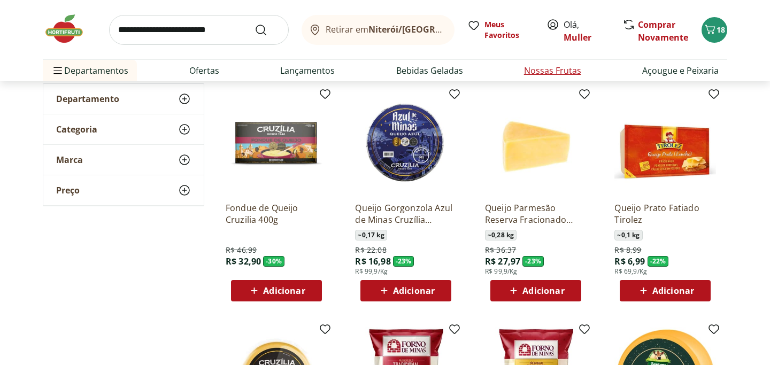
scroll to position [0, 0]
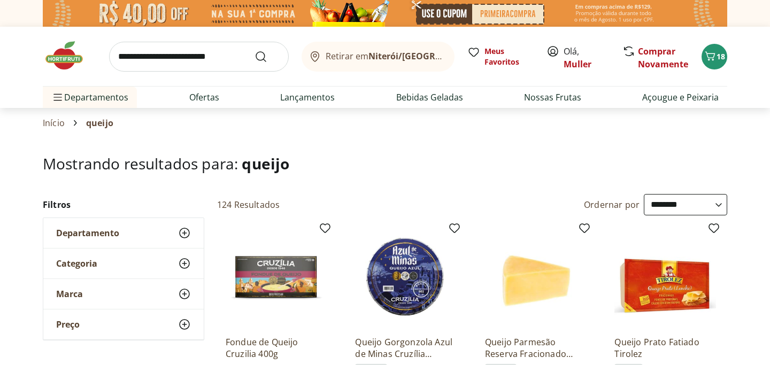
click at [319, 9] on img at bounding box center [385, 13] width 684 height 27
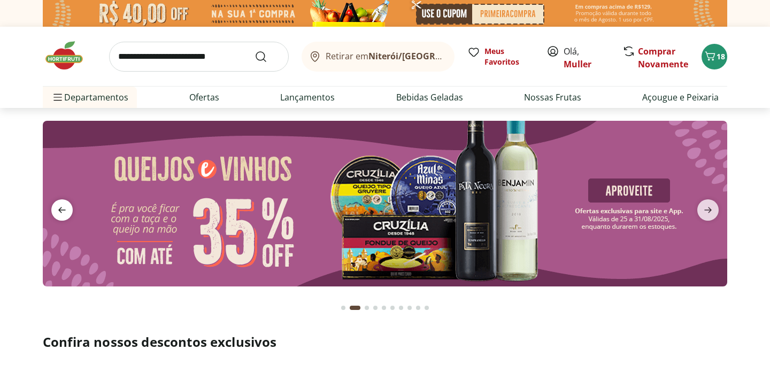
click at [64, 210] on icon "previous" at bounding box center [61, 210] width 7 height 6
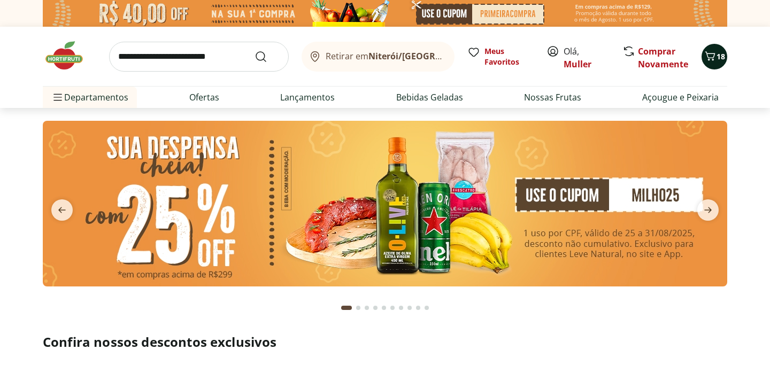
click at [716, 58] on span "18" at bounding box center [720, 56] width 9 height 10
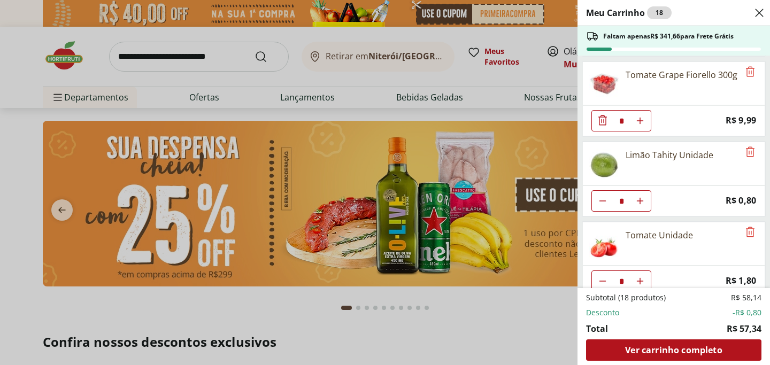
scroll to position [574, 0]
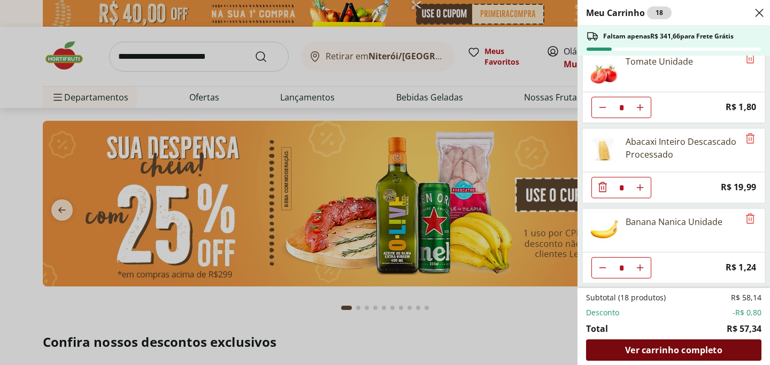
click at [655, 351] on span "Ver carrinho completo" at bounding box center [673, 350] width 97 height 9
